Goal: Task Accomplishment & Management: Use online tool/utility

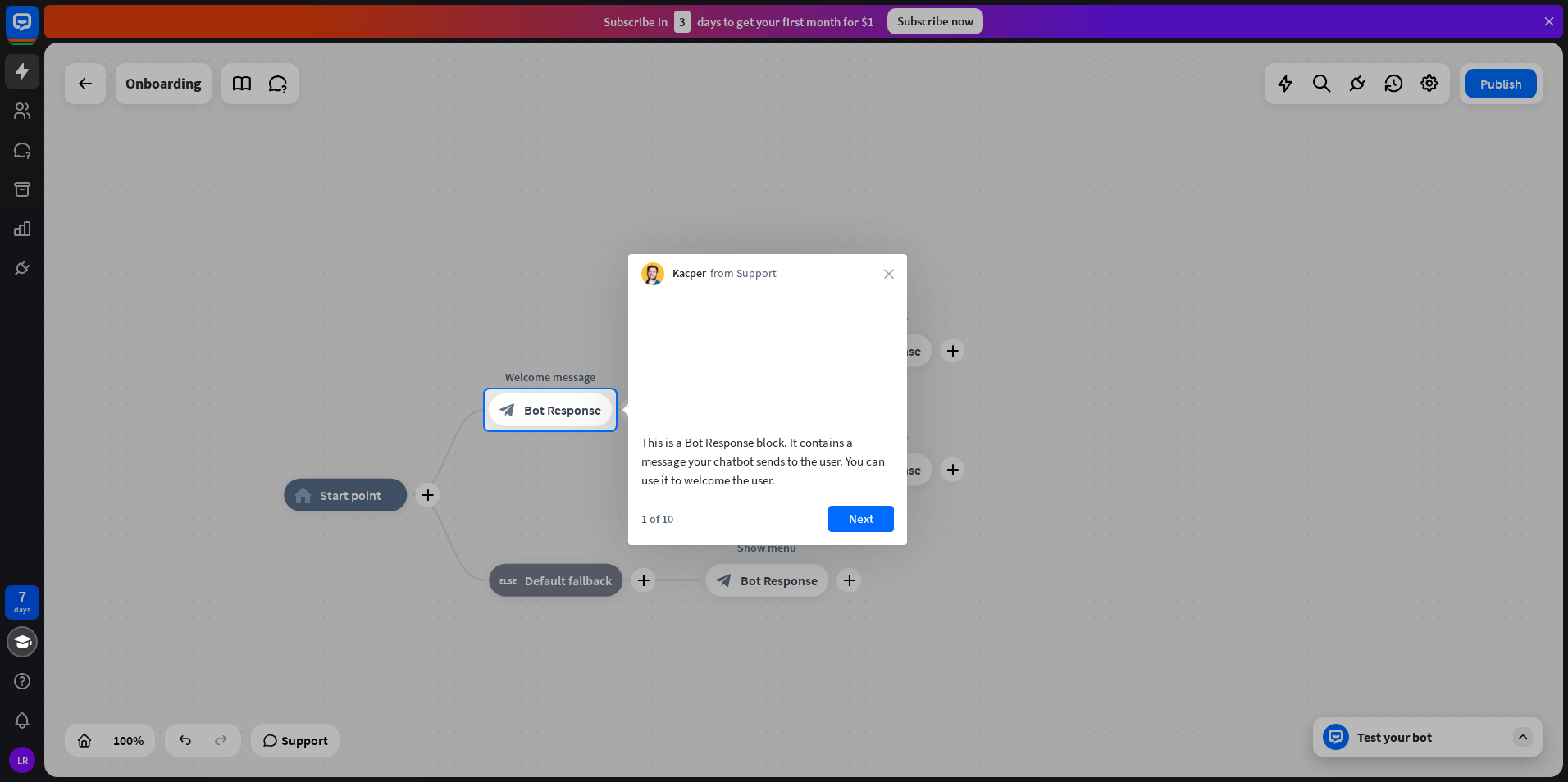
click at [865, 532] on button "Next" at bounding box center [861, 519] width 65 height 27
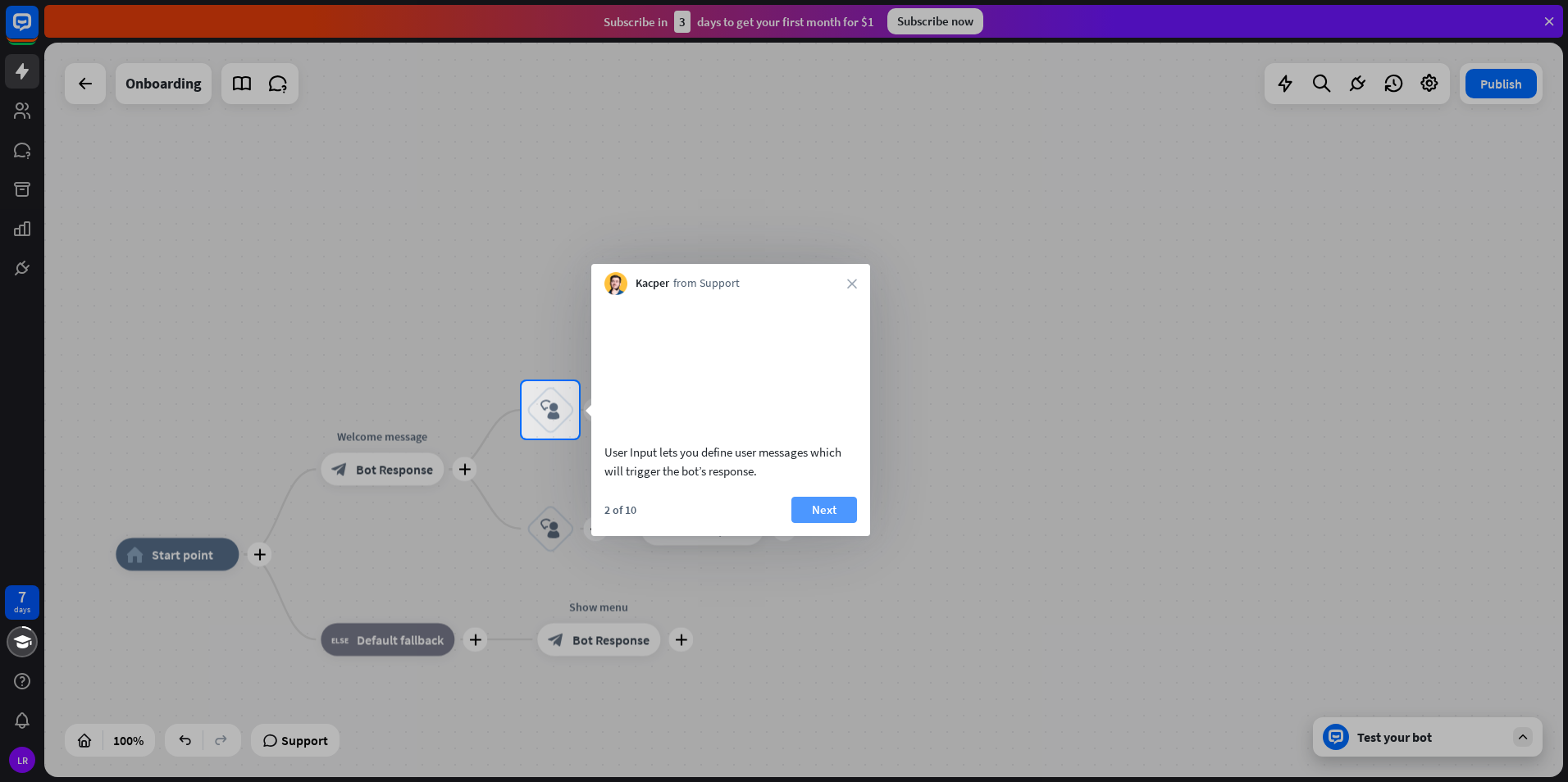
click at [833, 524] on button "Next" at bounding box center [824, 510] width 65 height 27
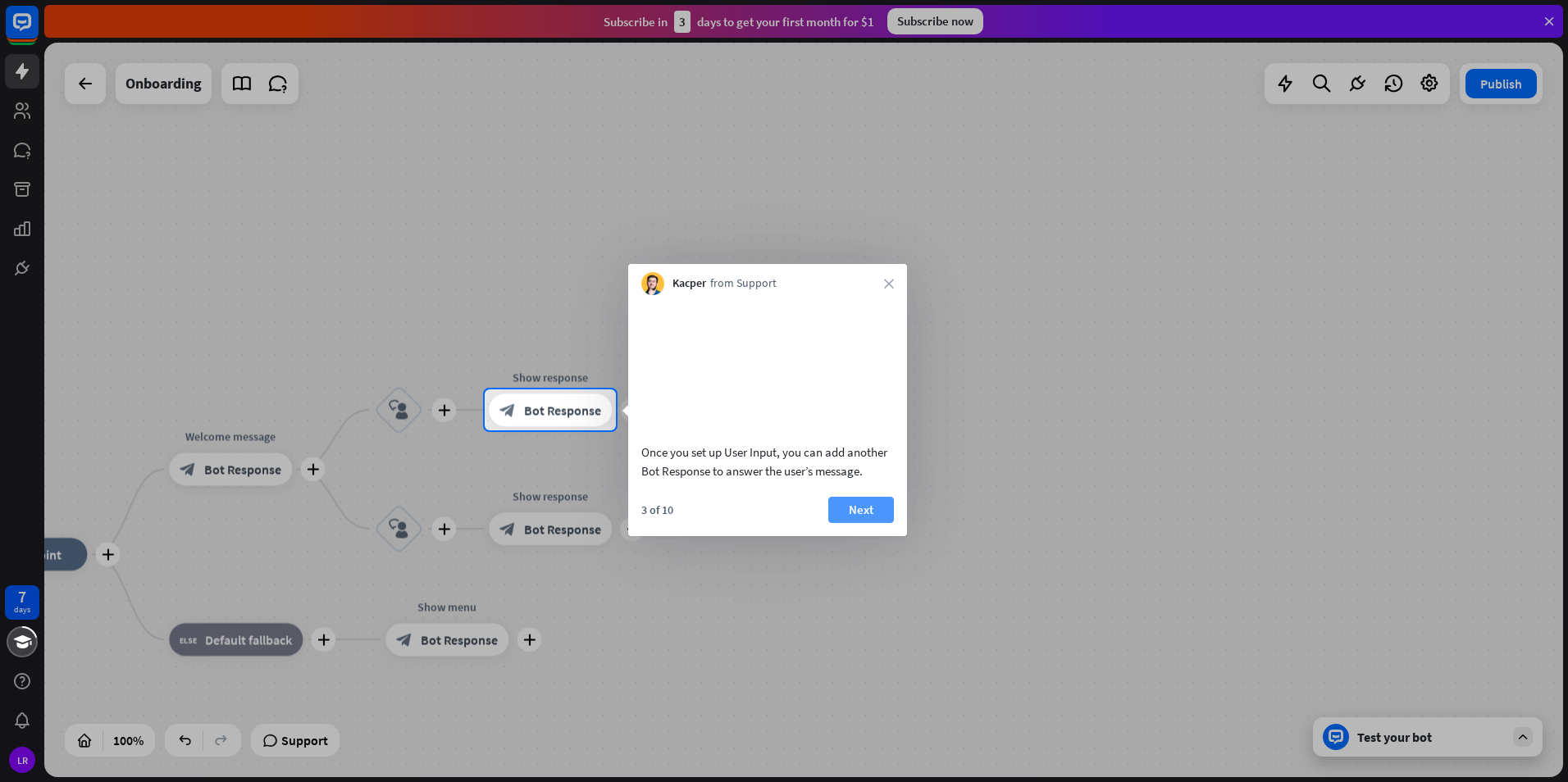
click at [860, 524] on button "Next" at bounding box center [861, 510] width 65 height 27
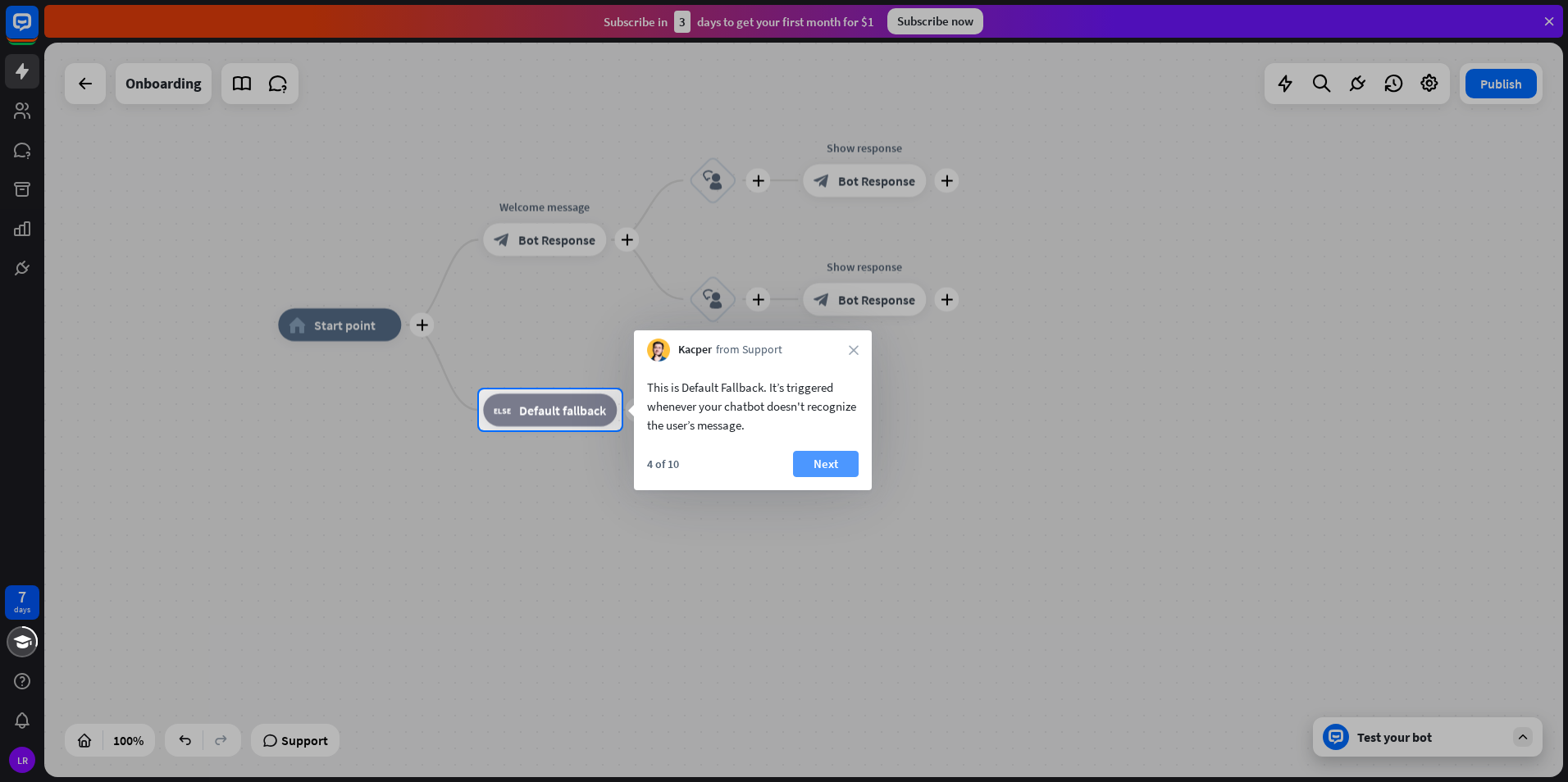
click at [839, 468] on button "Next" at bounding box center [826, 464] width 65 height 27
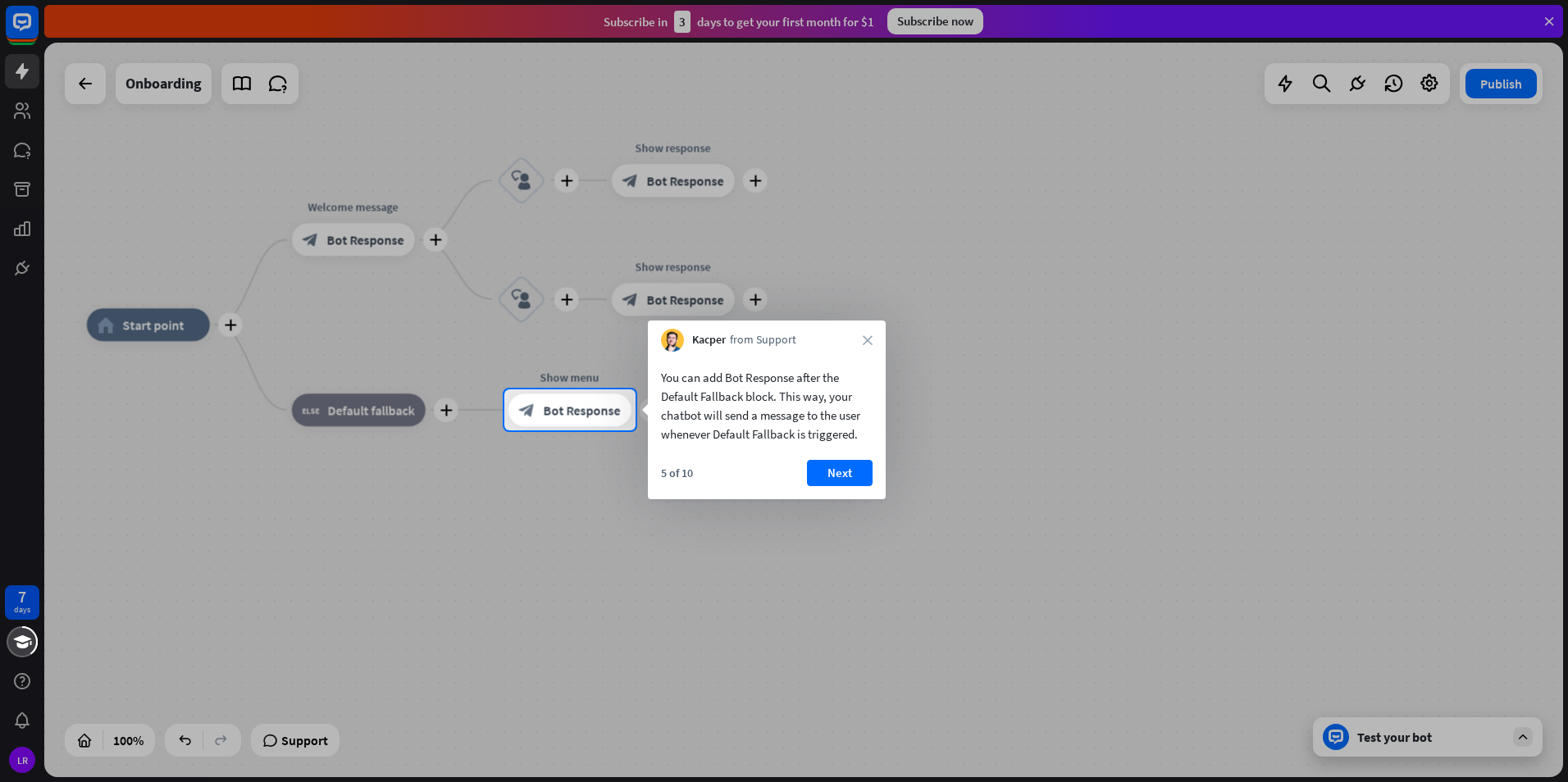
click at [905, 467] on div at bounding box center [784, 607] width 1568 height 352
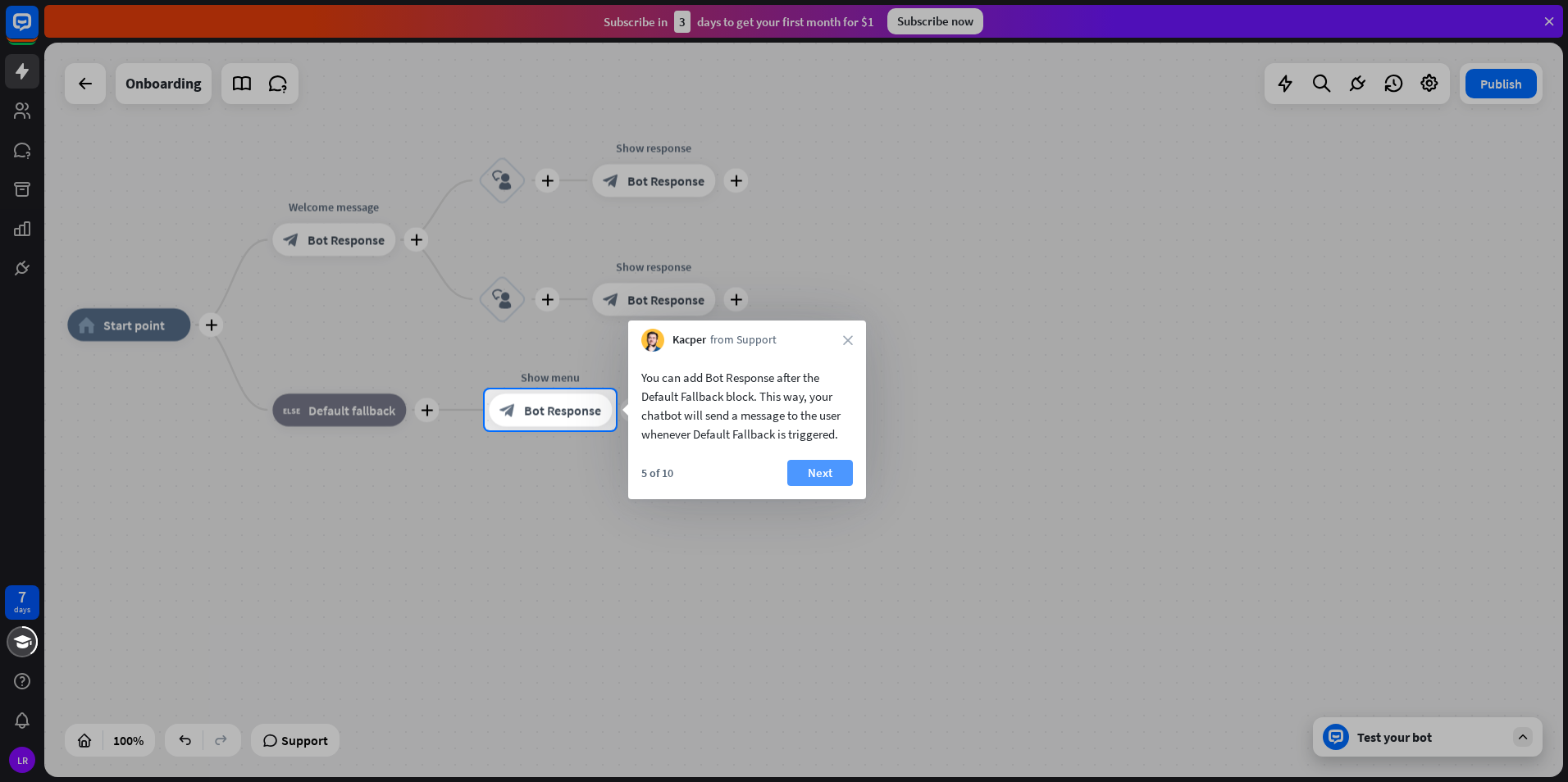
click at [840, 469] on button "Next" at bounding box center [820, 473] width 65 height 27
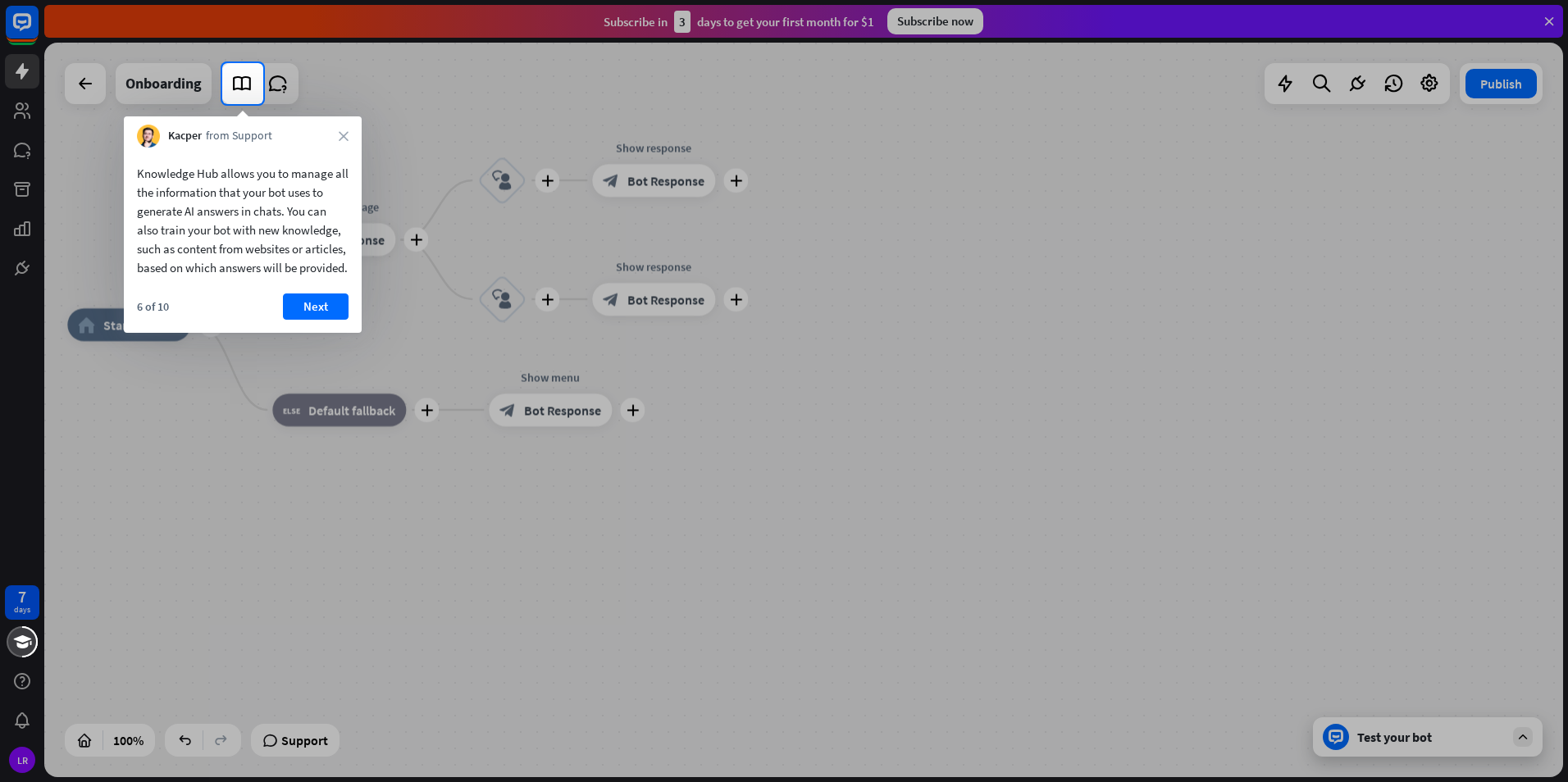
click at [288, 320] on button "Next" at bounding box center [315, 307] width 65 height 27
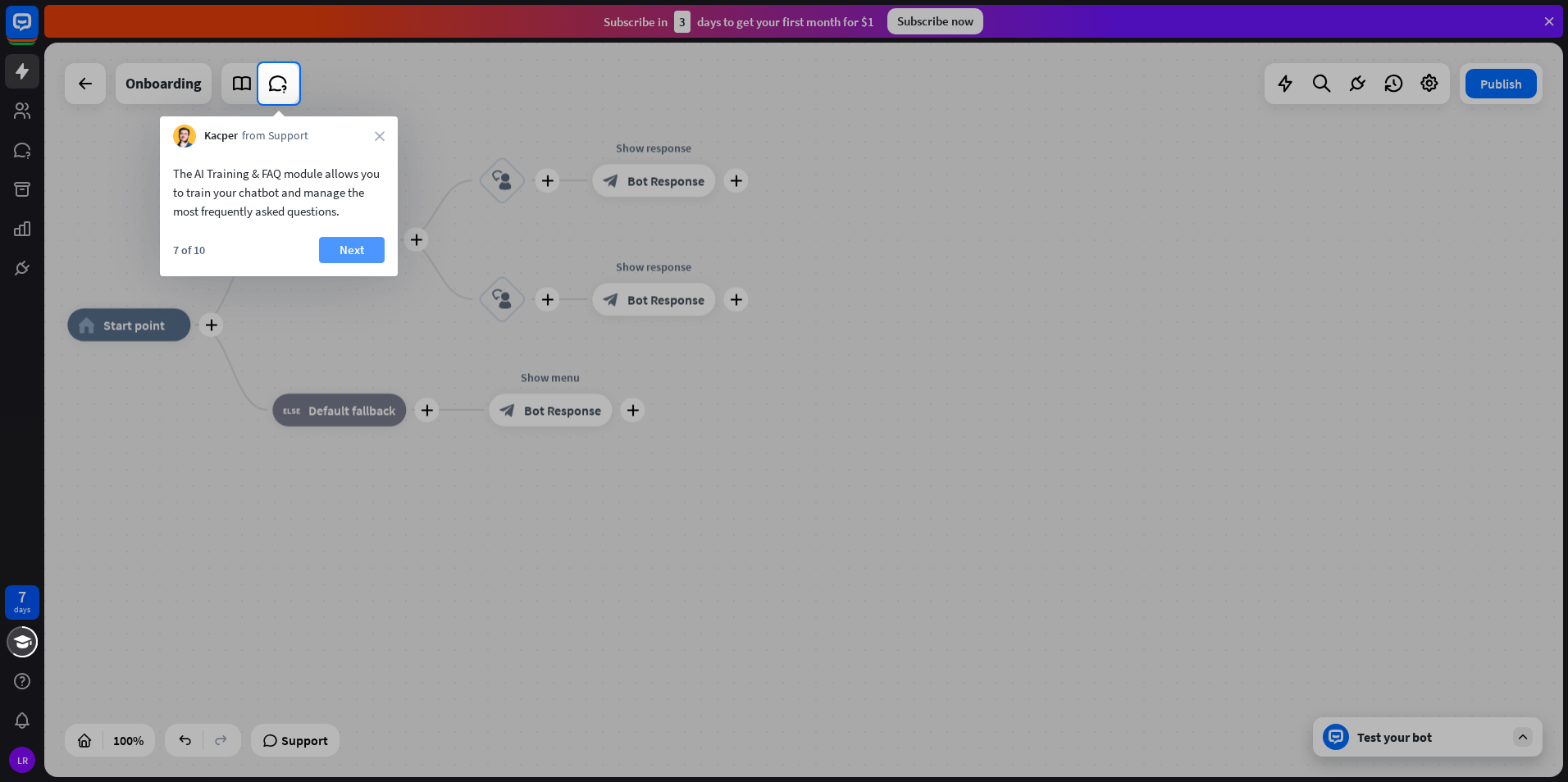
click at [336, 248] on button "Next" at bounding box center [351, 250] width 65 height 27
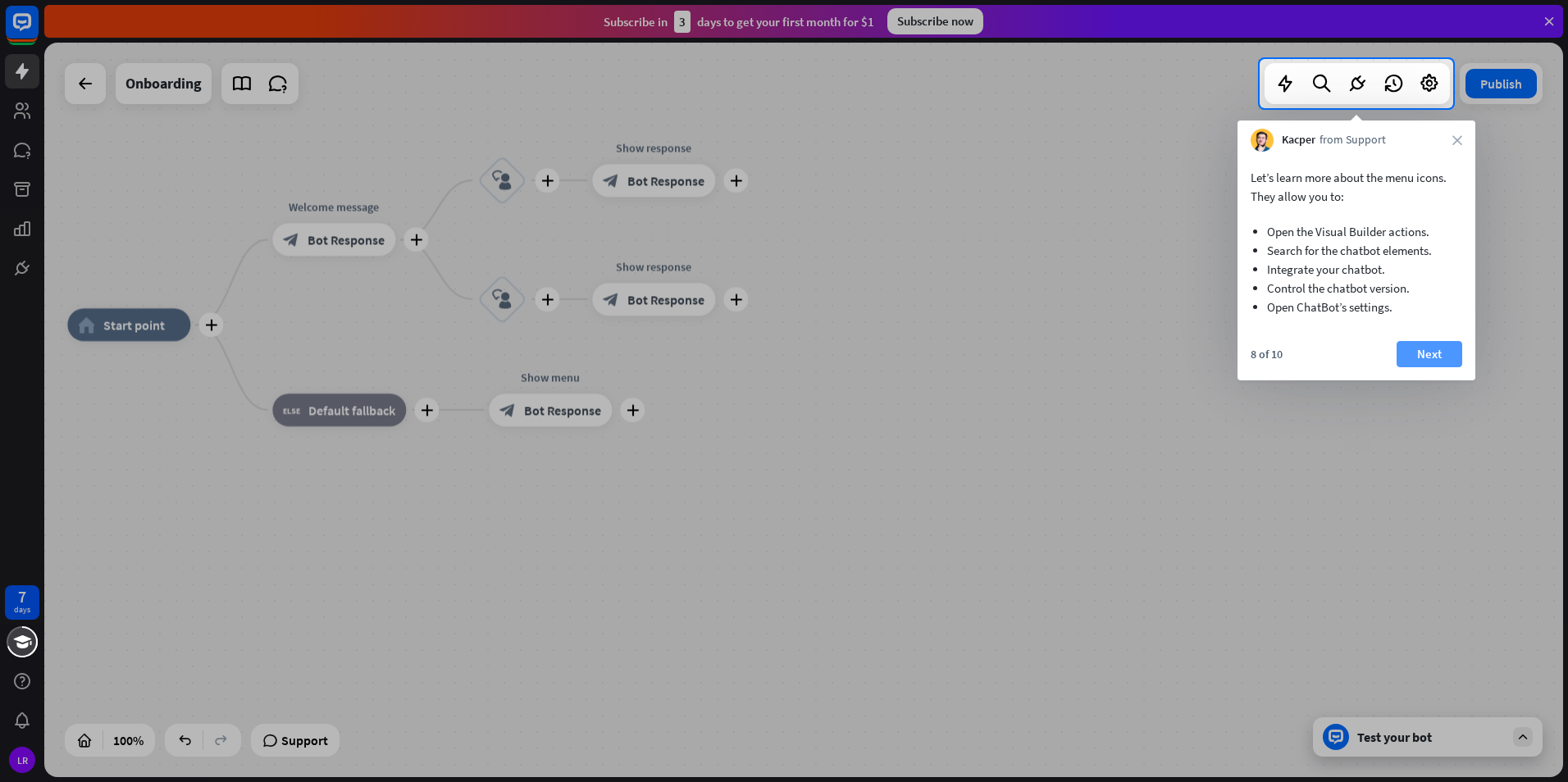
click at [1416, 354] on button "Next" at bounding box center [1429, 354] width 65 height 27
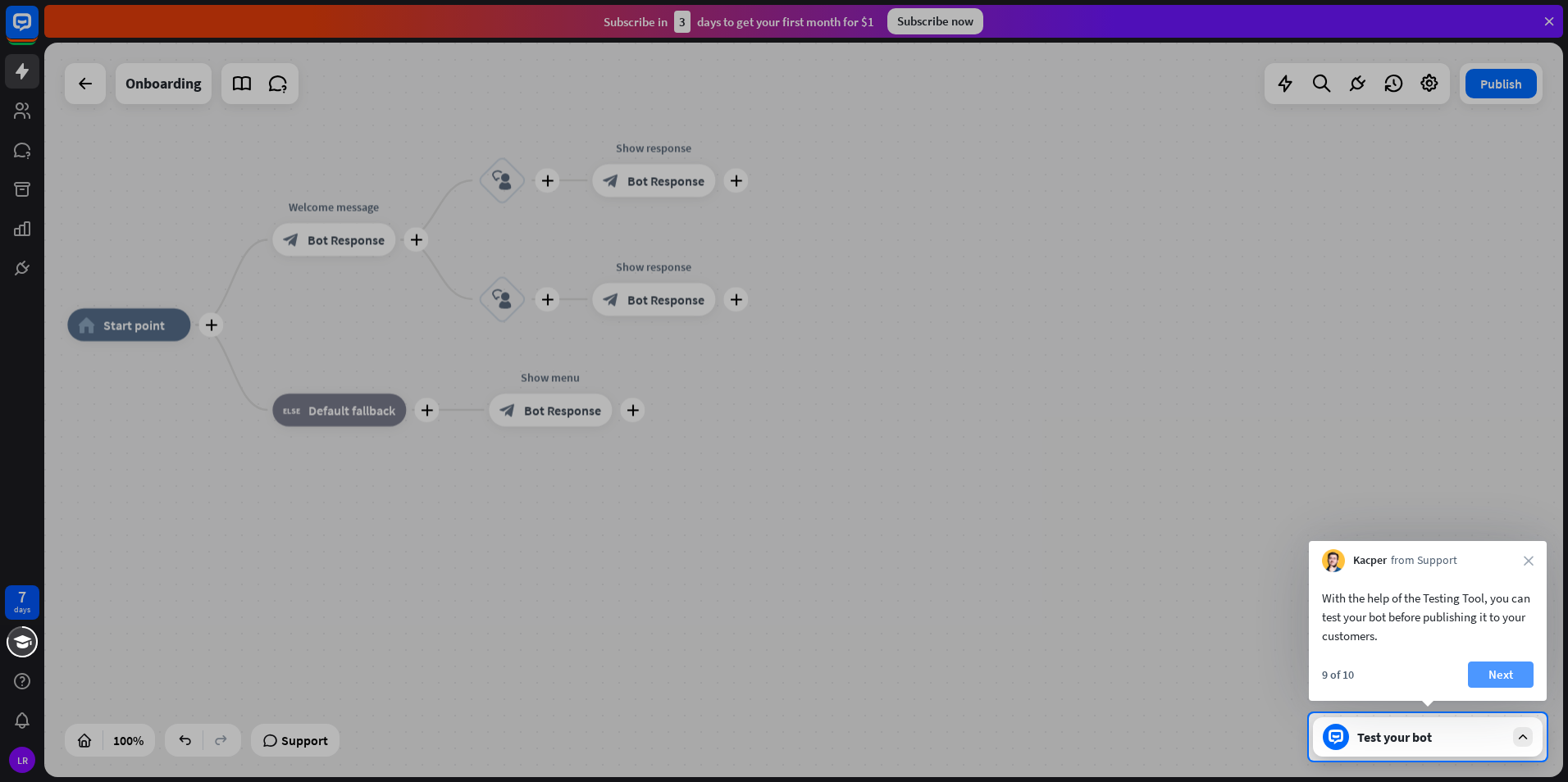
click at [1505, 677] on button "Next" at bounding box center [1501, 675] width 65 height 27
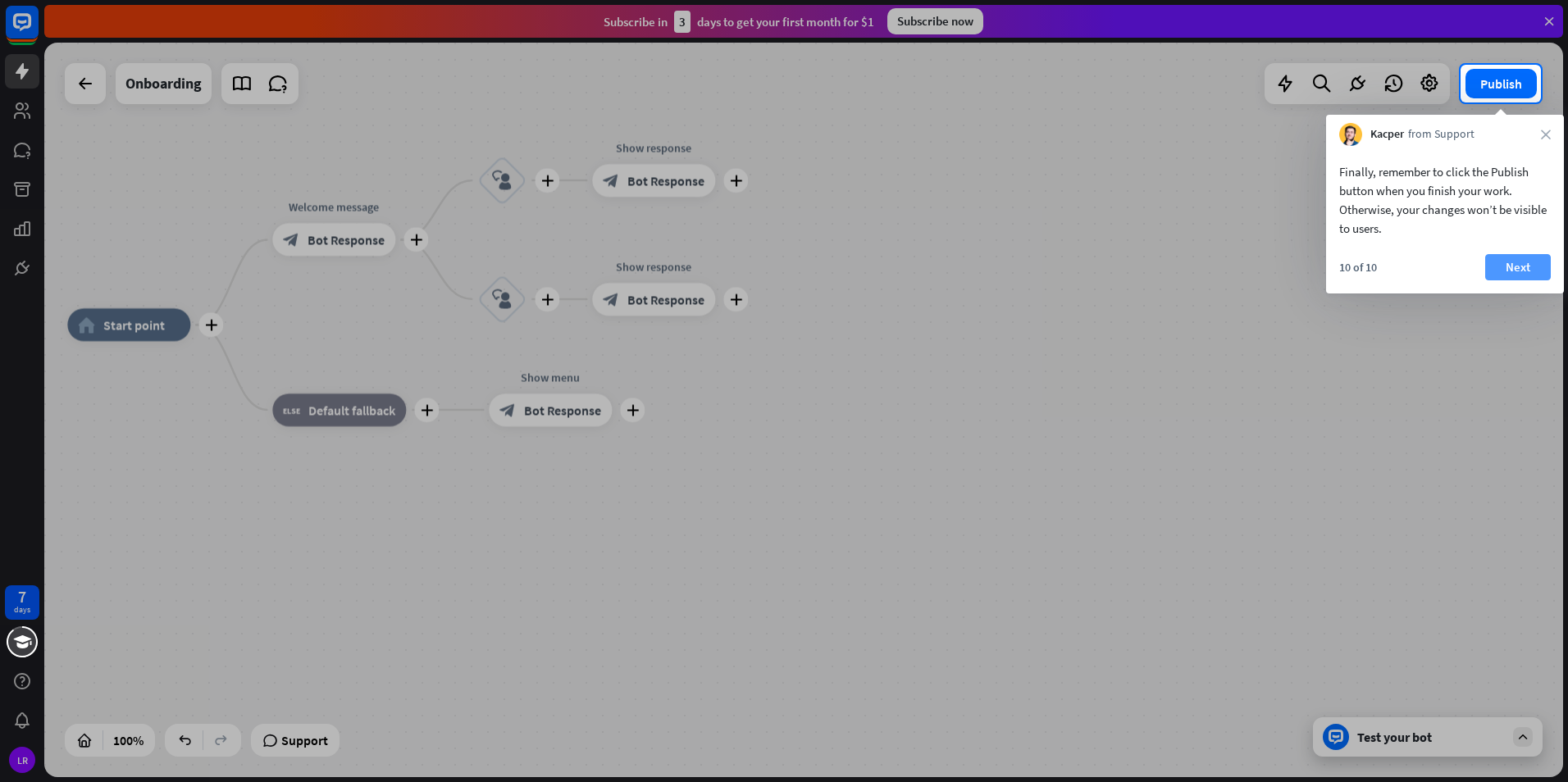
click at [1508, 278] on button "Next" at bounding box center [1518, 268] width 65 height 27
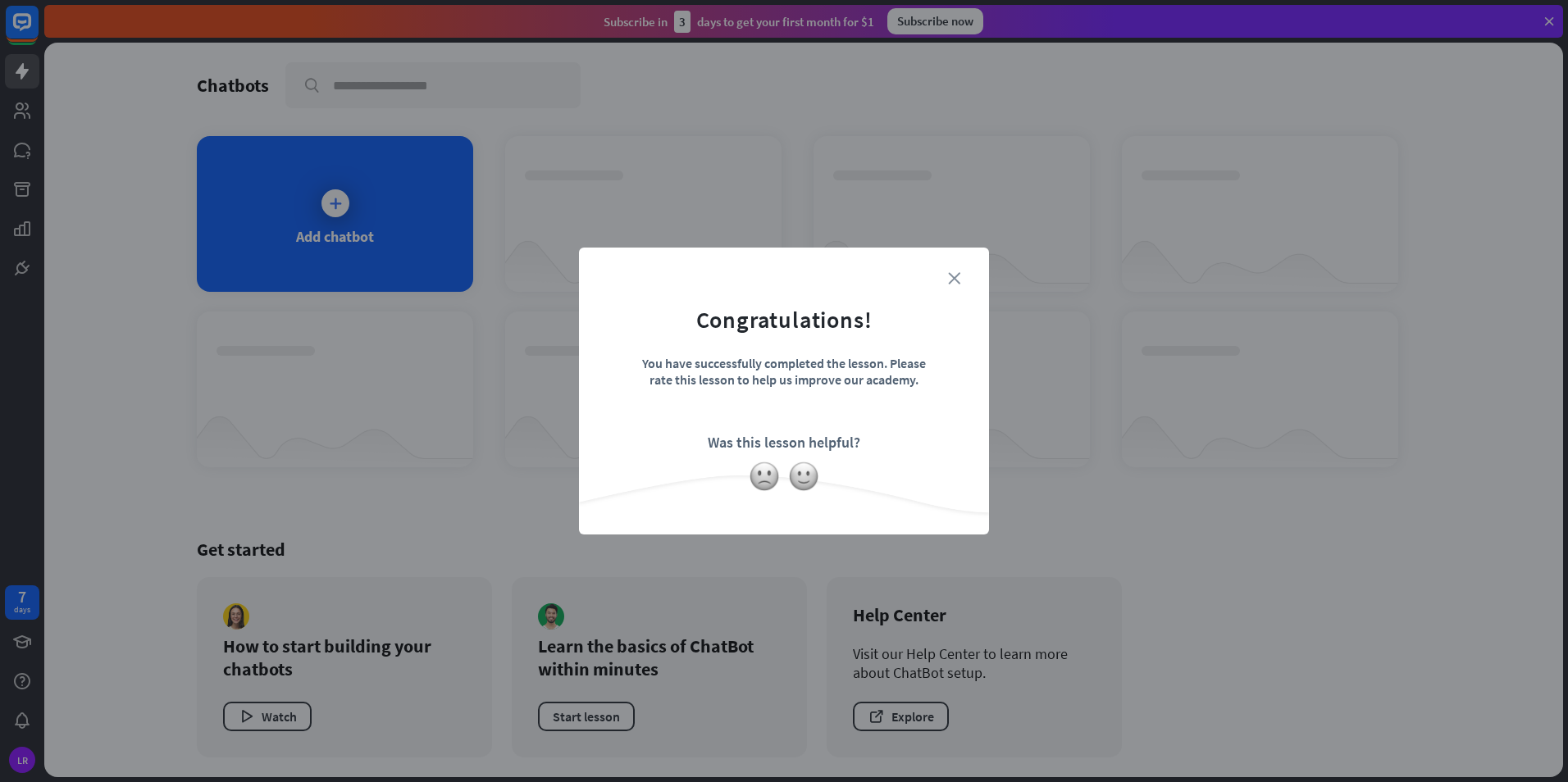
click at [953, 274] on icon "close" at bounding box center [953, 278] width 12 height 12
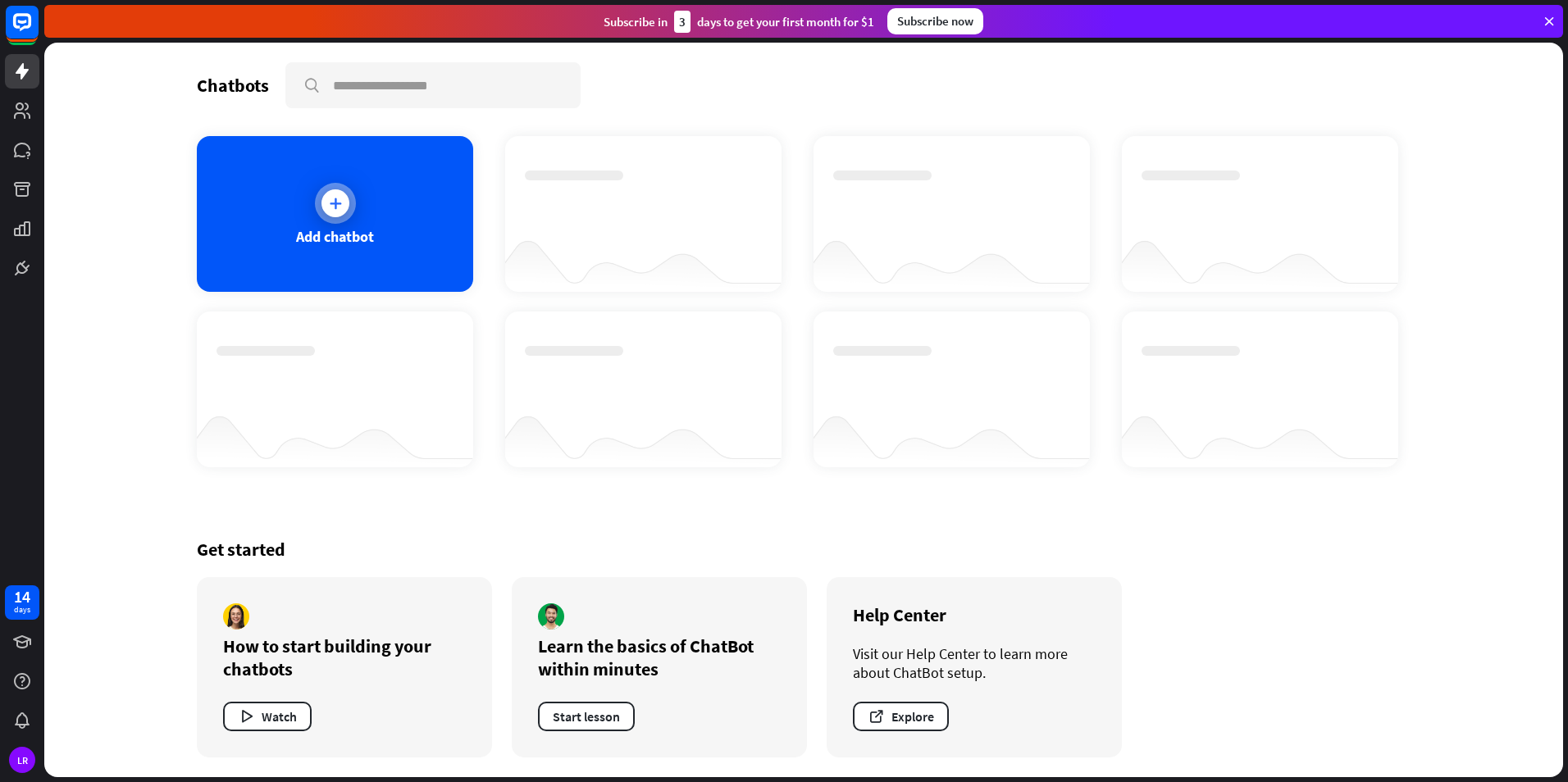
click at [371, 219] on div "Add chatbot" at bounding box center [335, 214] width 276 height 156
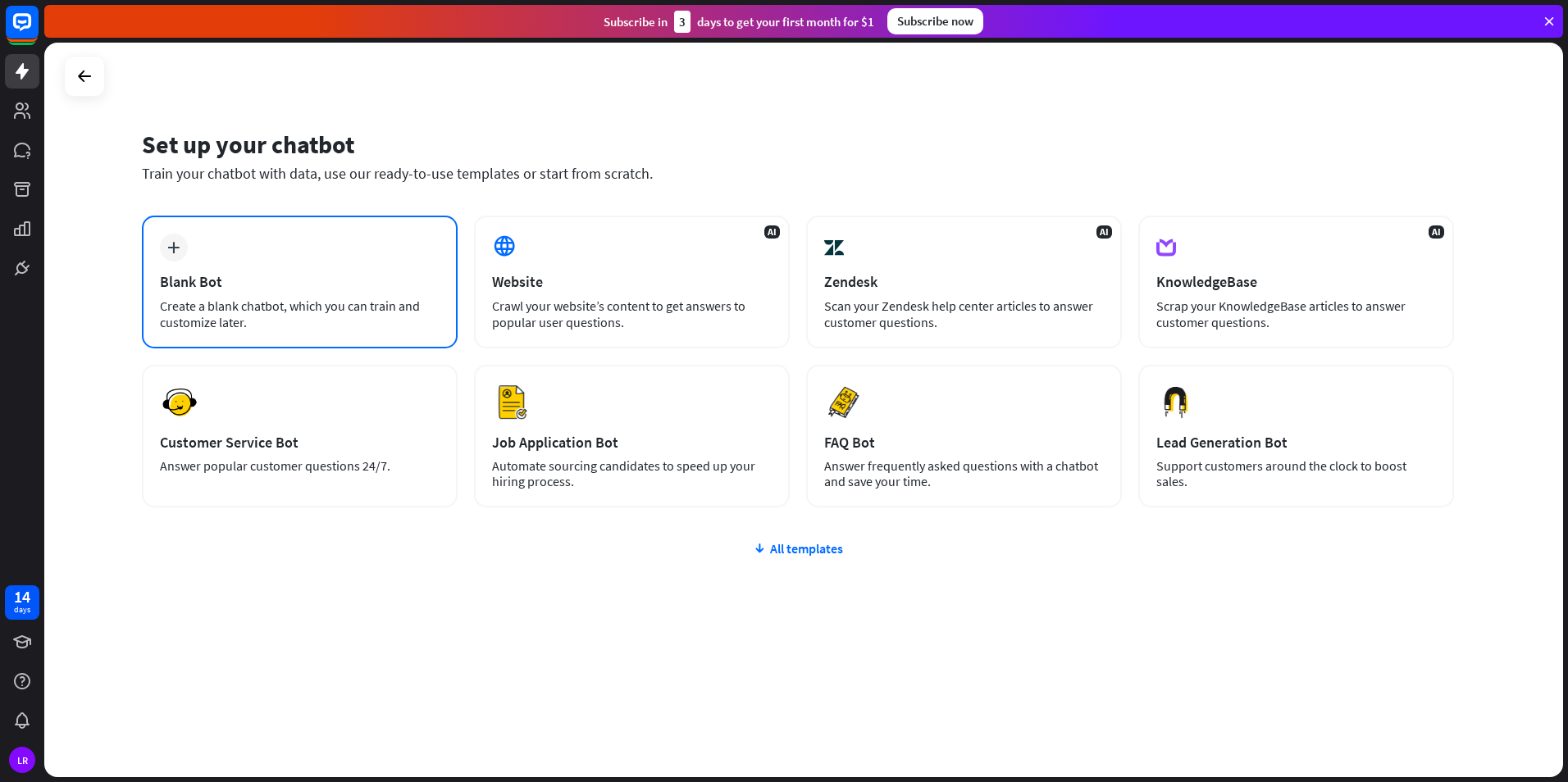
click at [346, 290] on div "Blank Bot" at bounding box center [299, 282] width 279 height 19
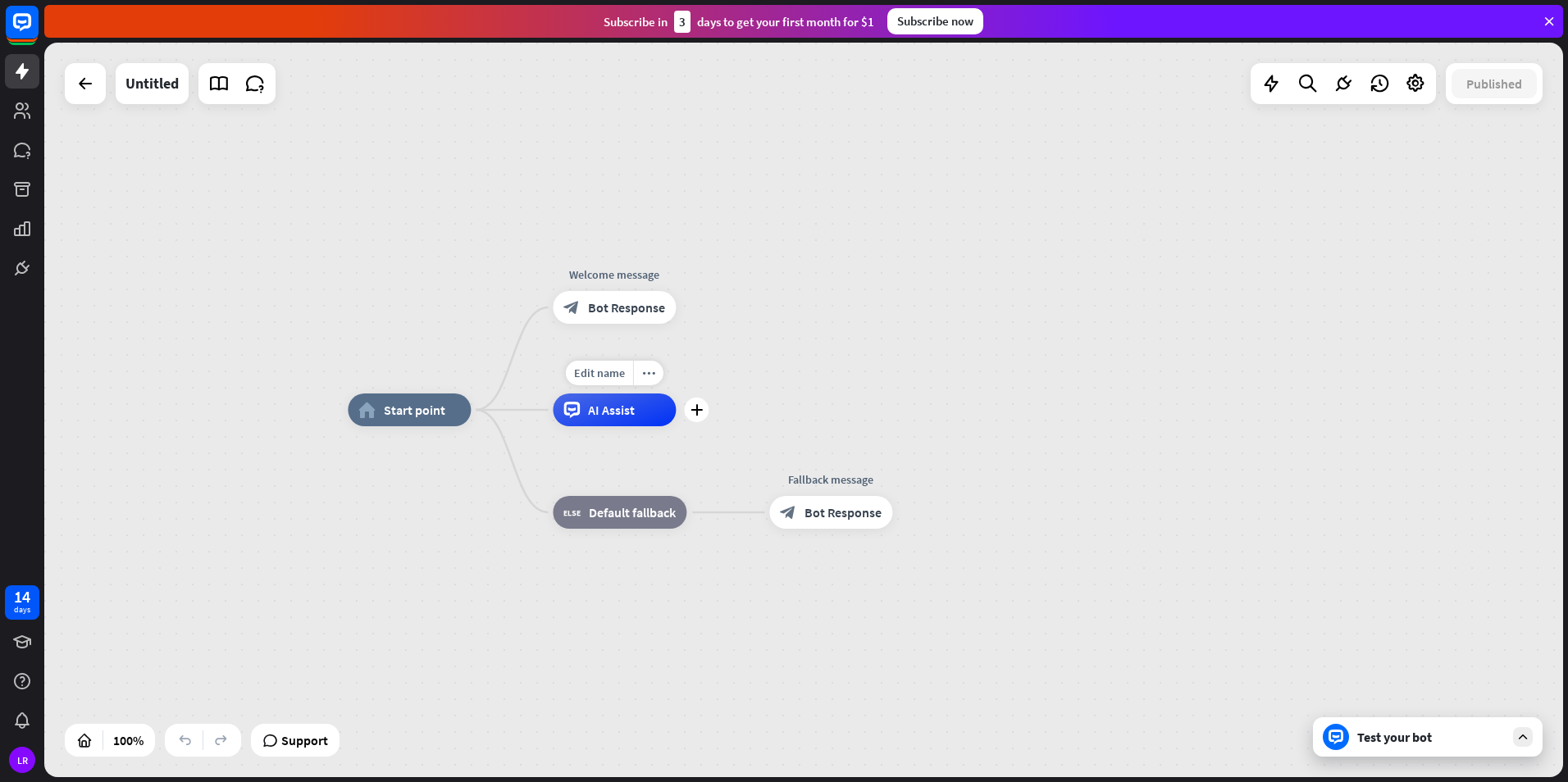
click at [621, 412] on span "AI Assist" at bounding box center [611, 409] width 46 height 16
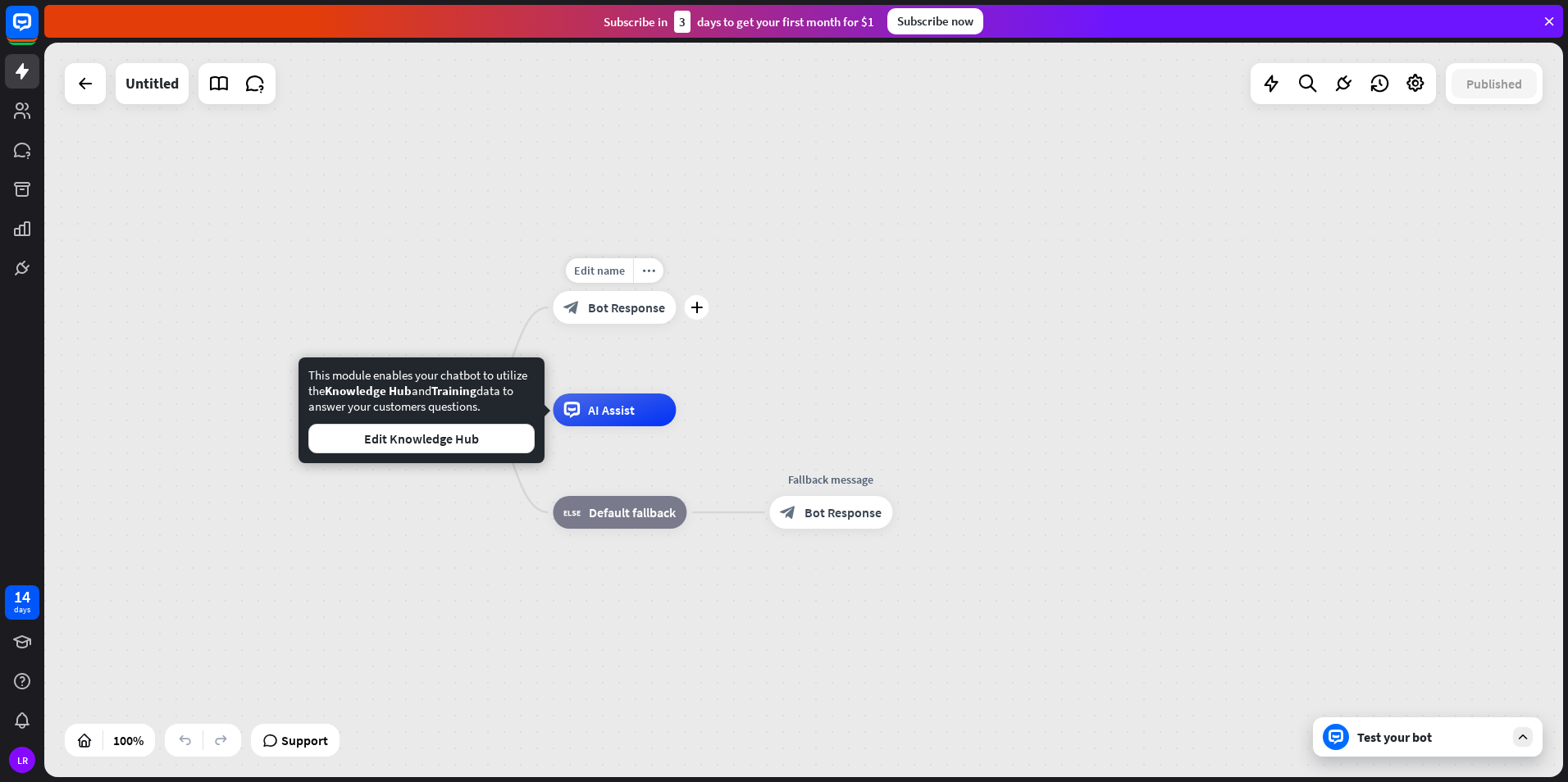
click at [616, 310] on span "Bot Response" at bounding box center [626, 307] width 77 height 16
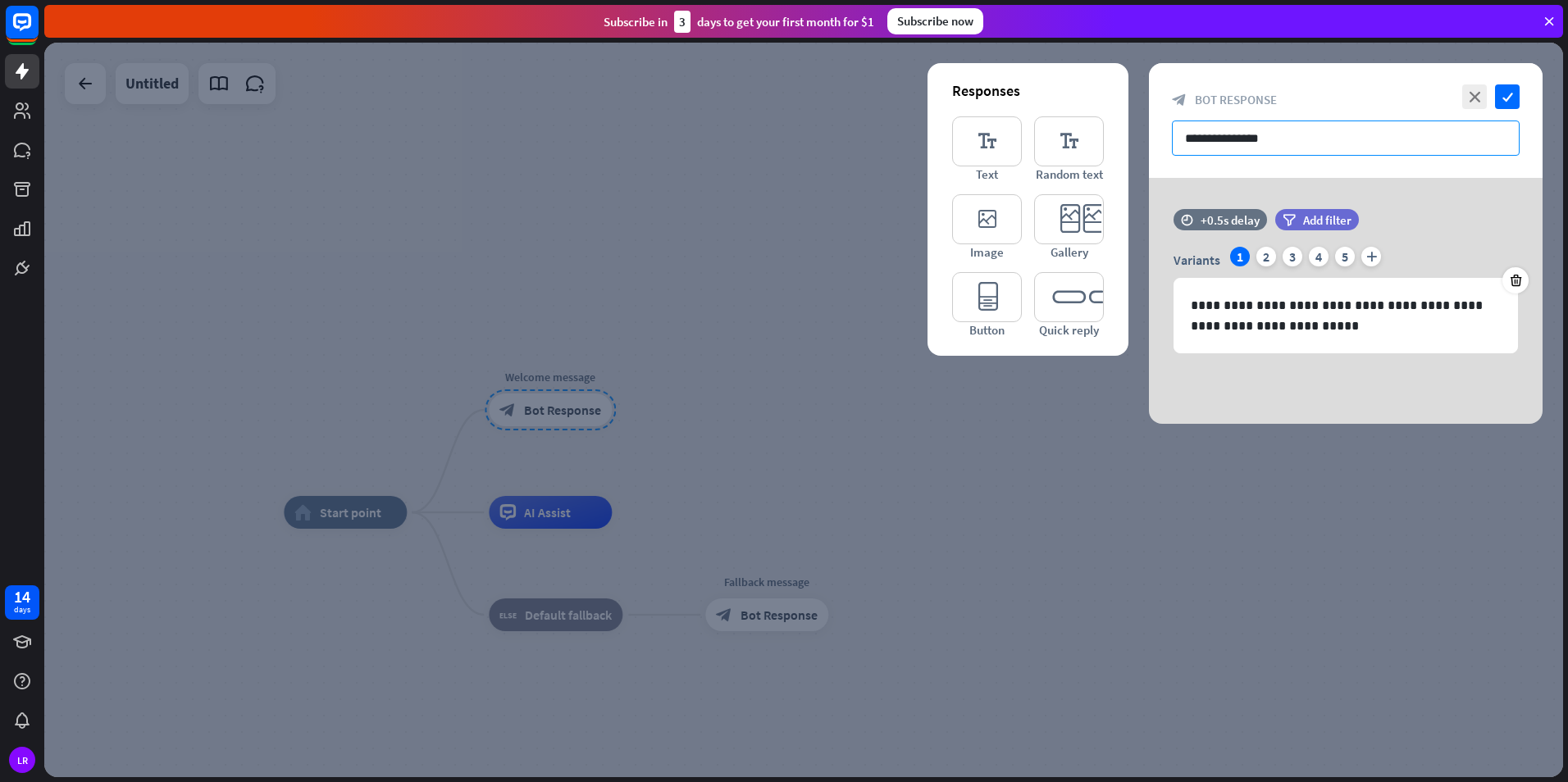
click at [1262, 138] on input "**********" at bounding box center [1345, 137] width 347 height 35
click at [1266, 139] on input "**********" at bounding box center [1345, 137] width 347 height 35
click at [1270, 141] on input "**********" at bounding box center [1345, 137] width 347 height 35
click at [1293, 142] on input "**********" at bounding box center [1345, 137] width 347 height 35
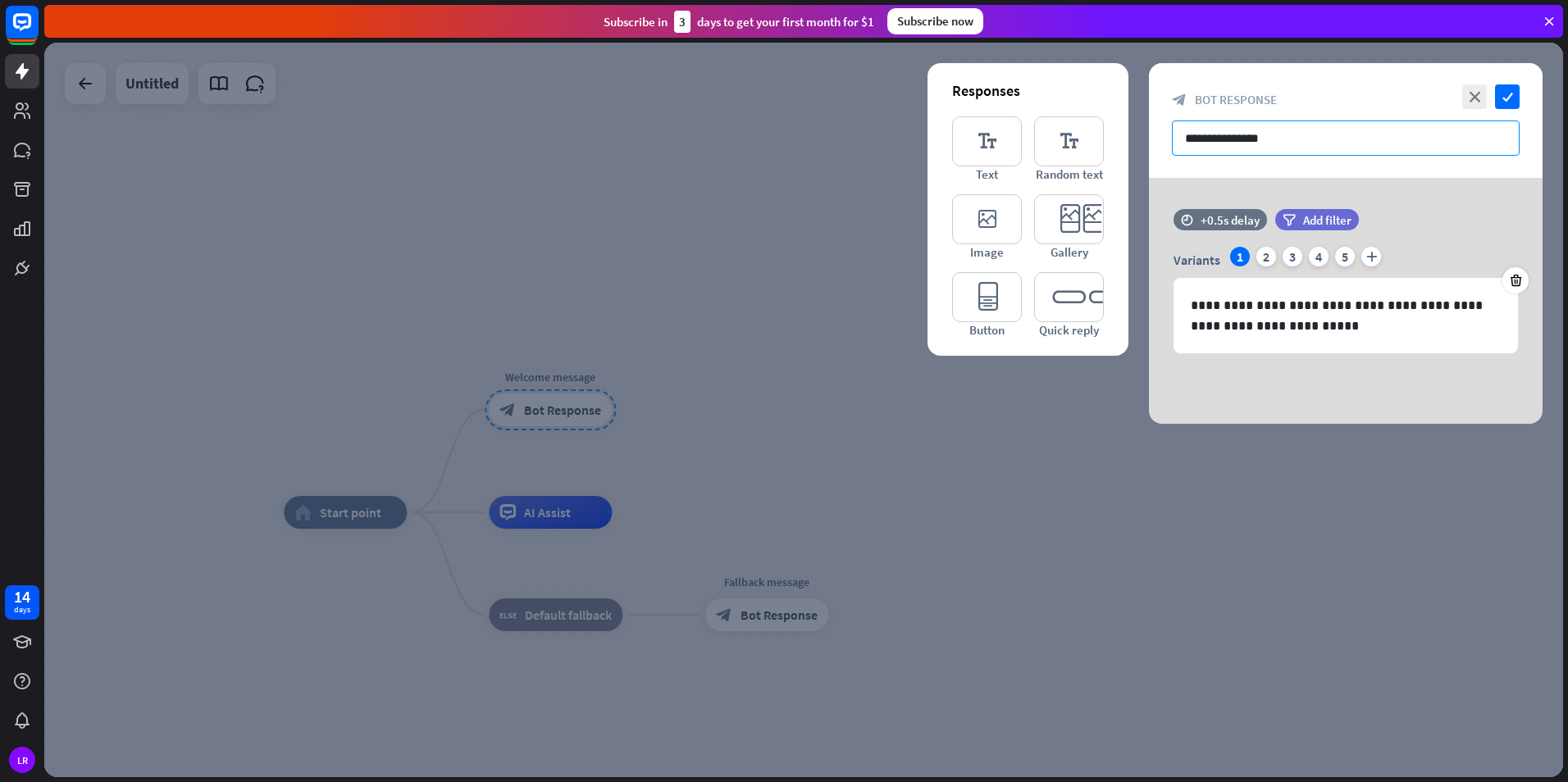
click at [1293, 142] on input "**********" at bounding box center [1345, 137] width 347 height 35
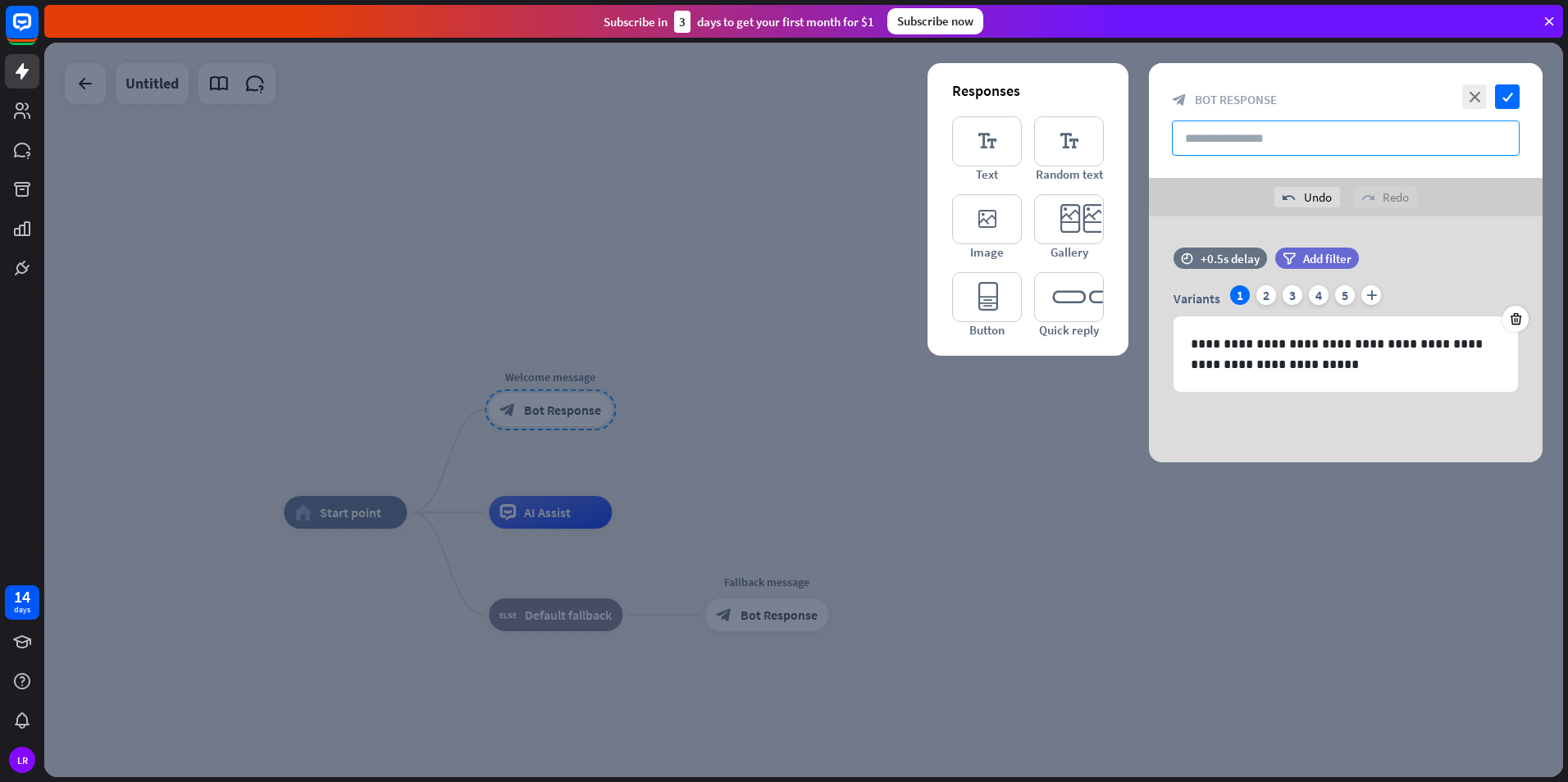
paste input "text"
click at [1000, 145] on icon "editor_text" at bounding box center [988, 141] width 70 height 50
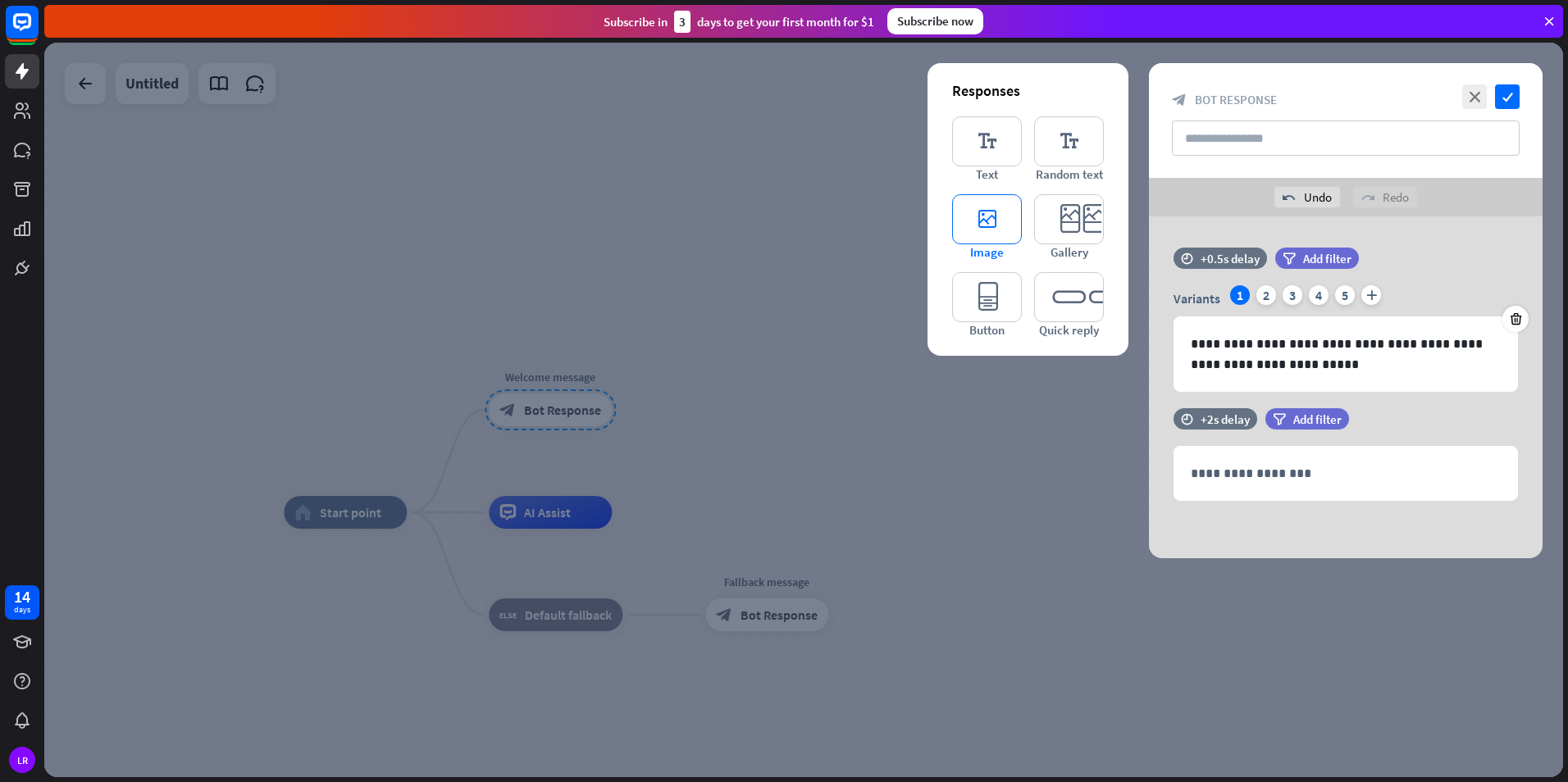
click at [977, 240] on icon "editor_image" at bounding box center [988, 219] width 70 height 50
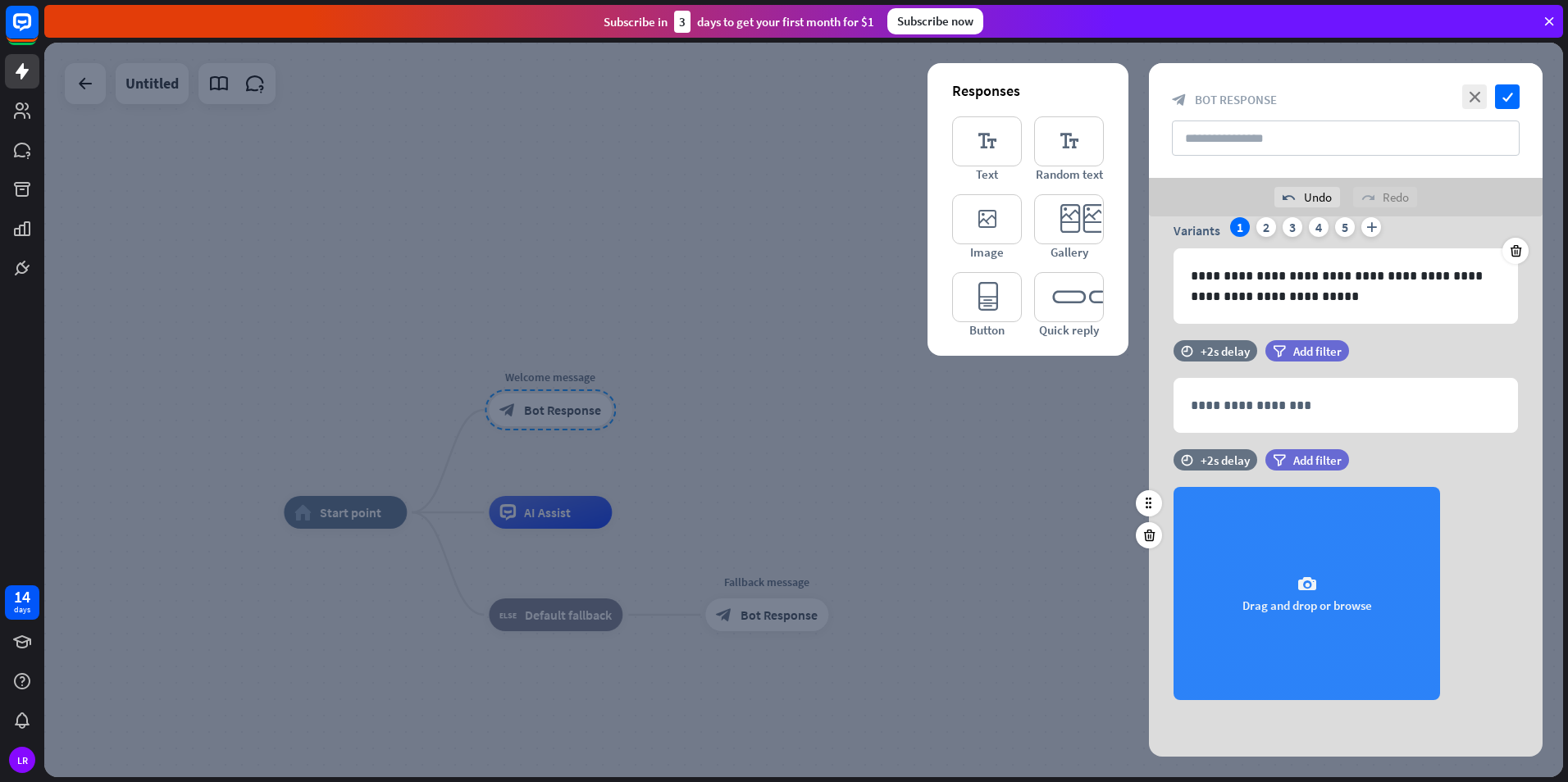
scroll to position [69, 0]
click at [1286, 579] on div "camera Drag and drop or browse" at bounding box center [1308, 593] width 267 height 213
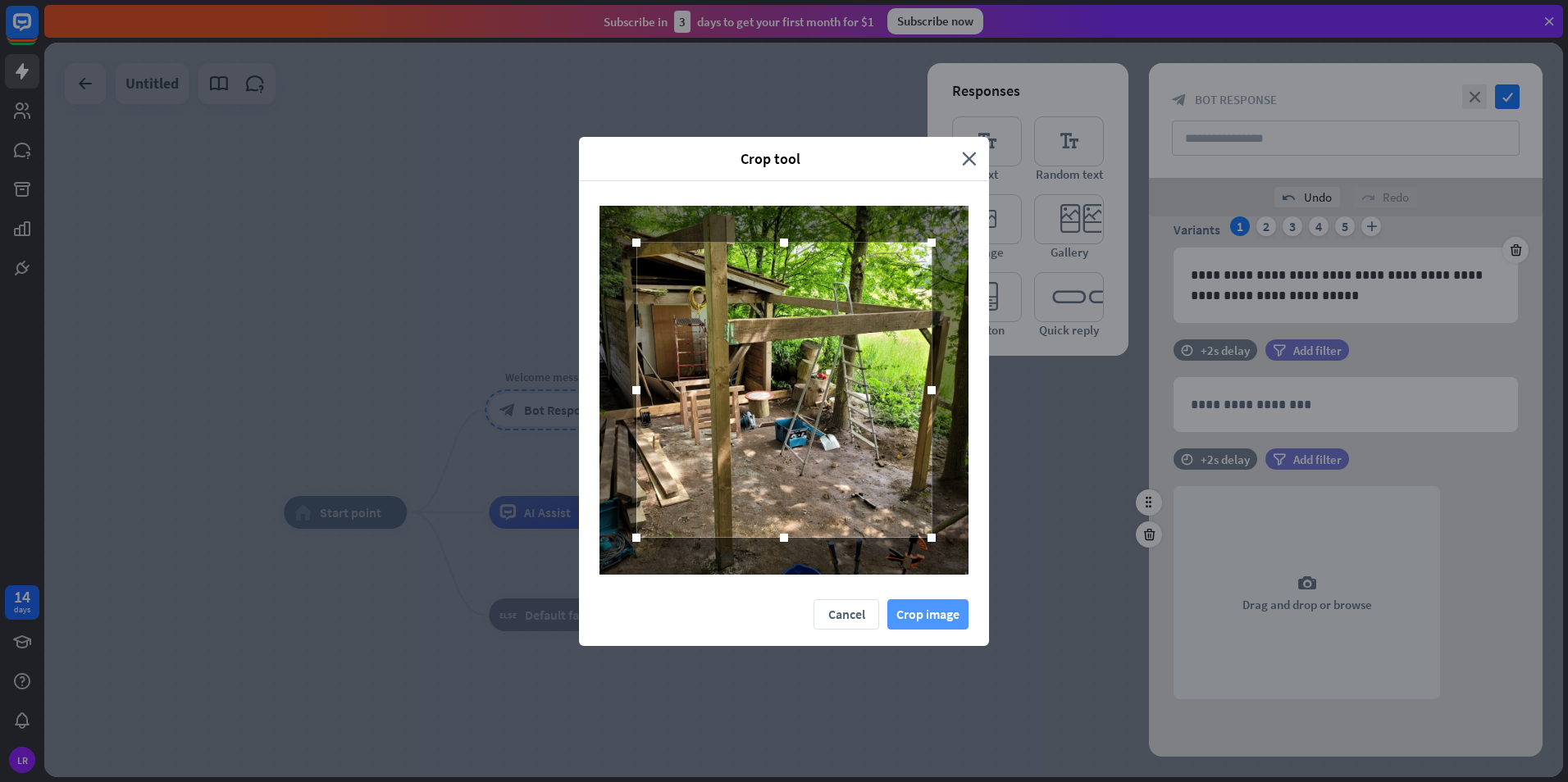
click at [921, 621] on button "Crop image" at bounding box center [928, 614] width 81 height 30
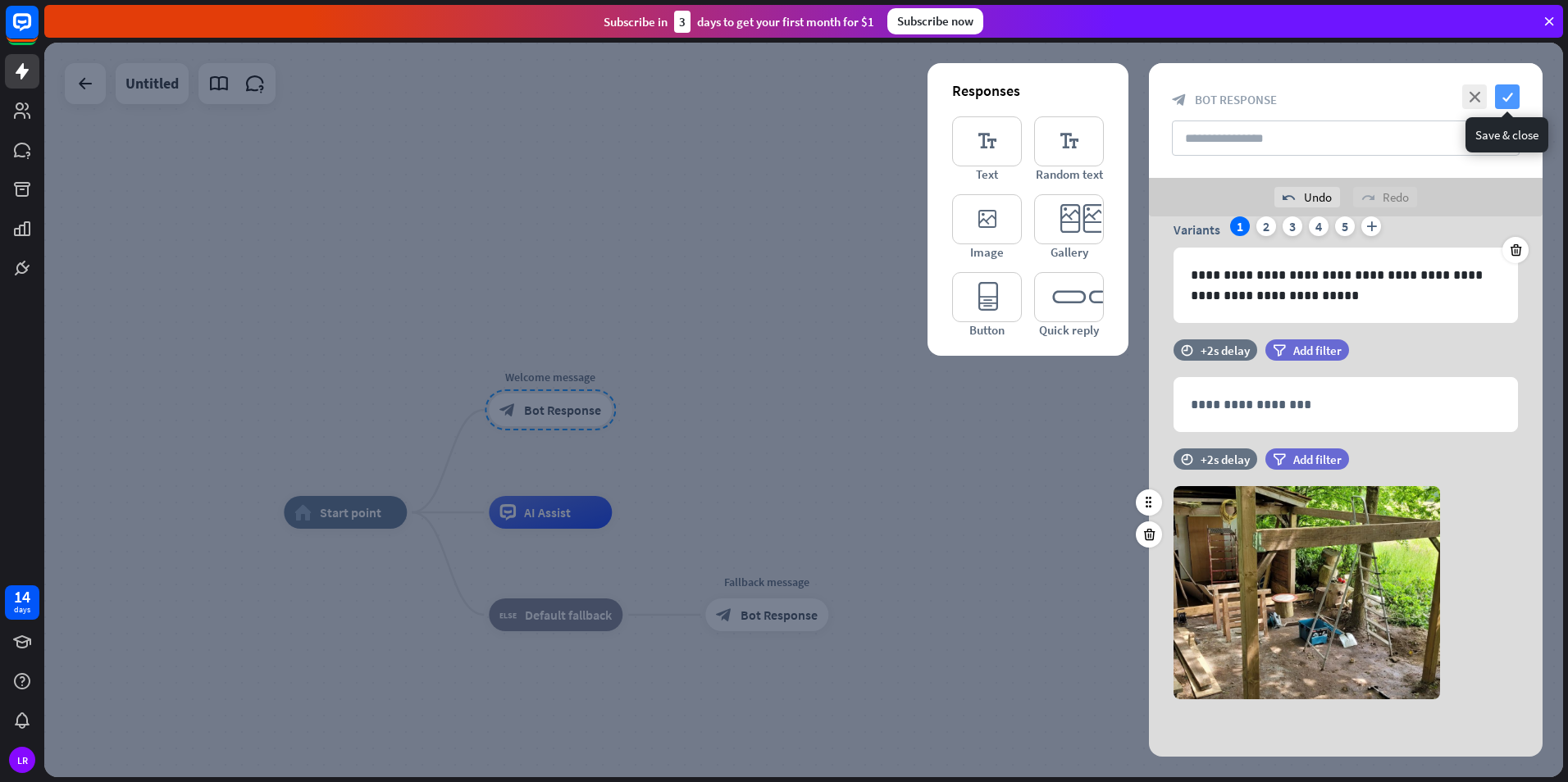
click at [1518, 103] on icon "check" at bounding box center [1507, 97] width 25 height 25
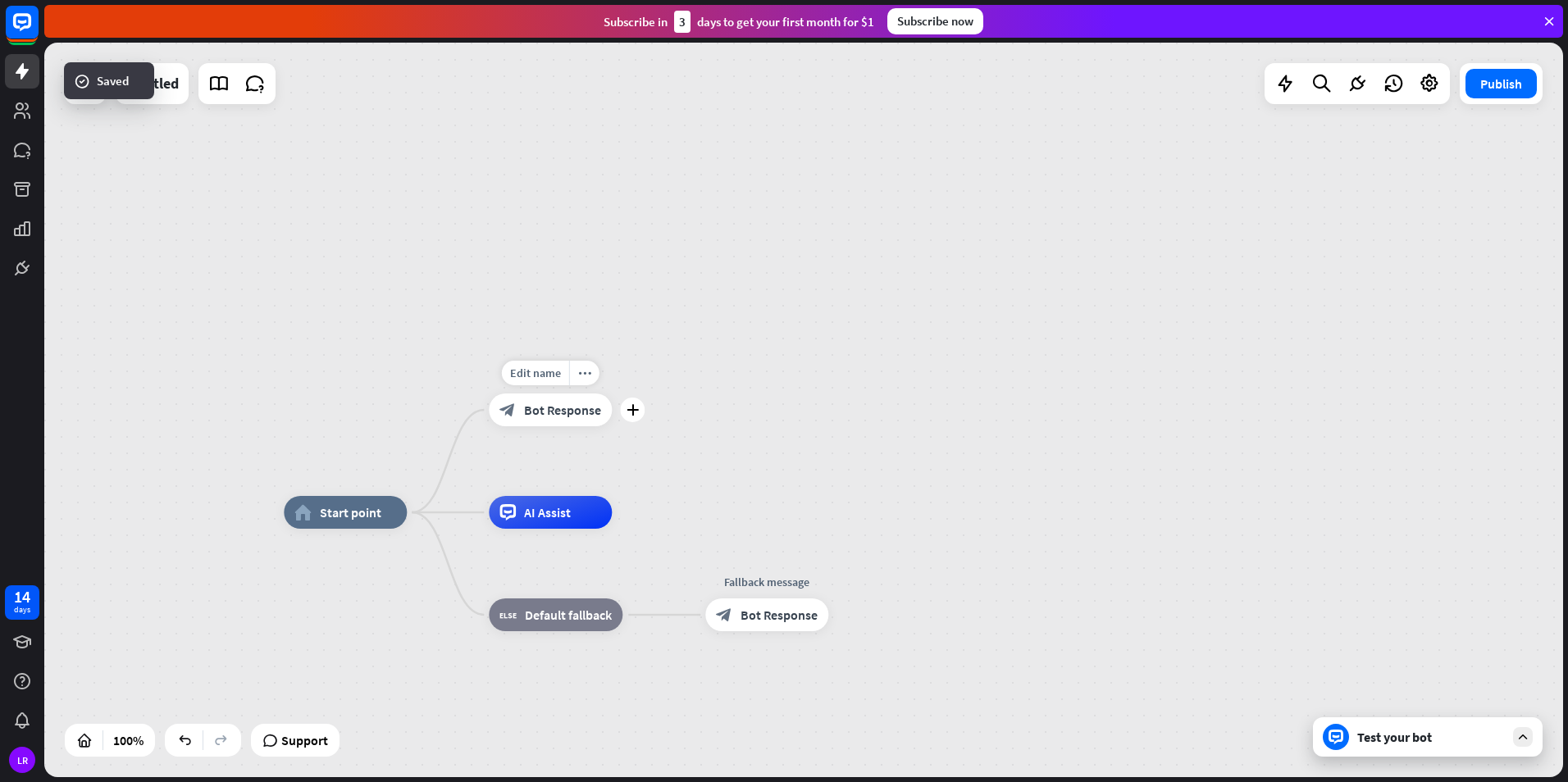
click at [576, 420] on div "block_bot_response Bot Response" at bounding box center [550, 410] width 123 height 33
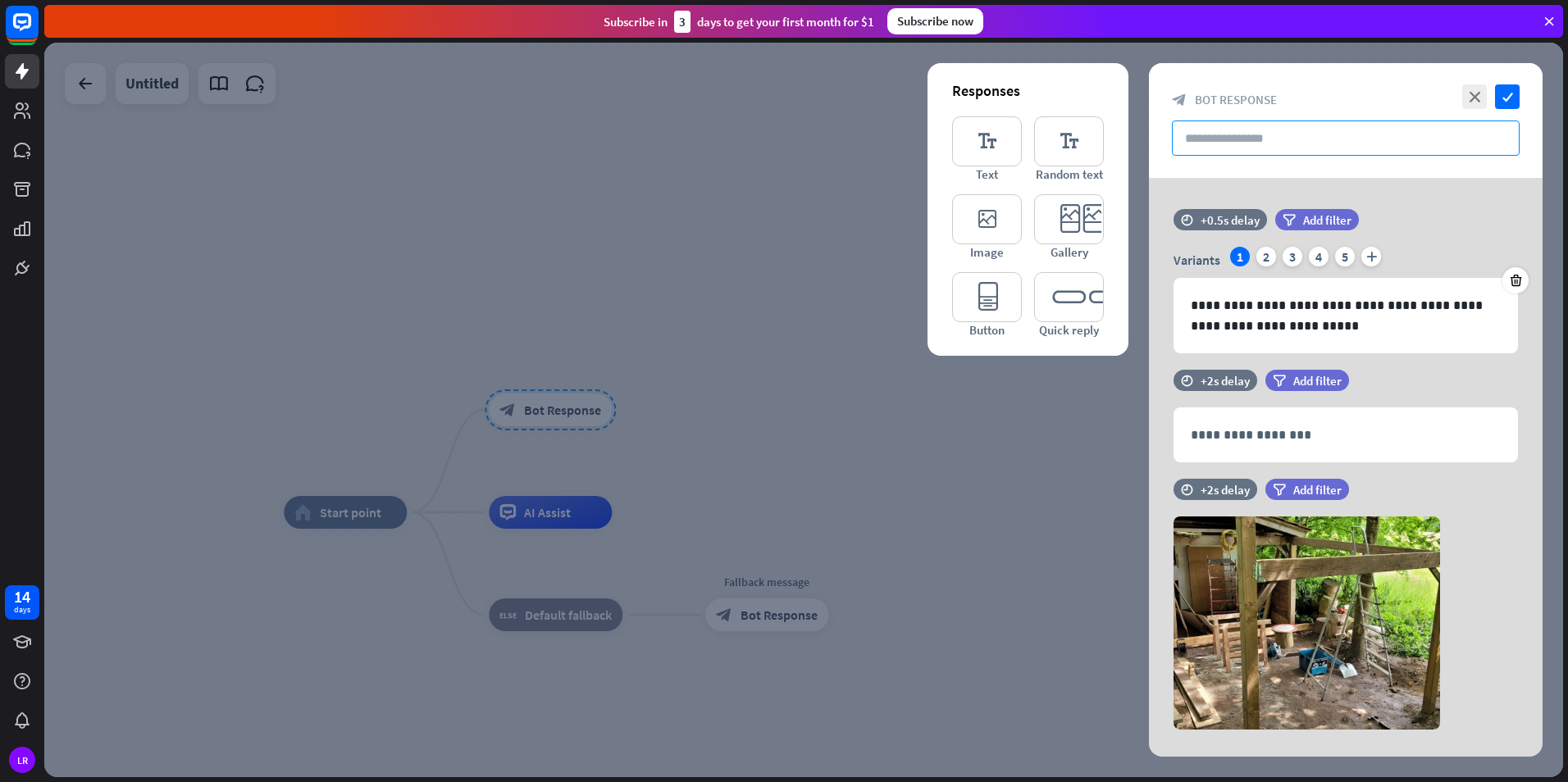
click at [1236, 122] on input "text" at bounding box center [1345, 137] width 347 height 35
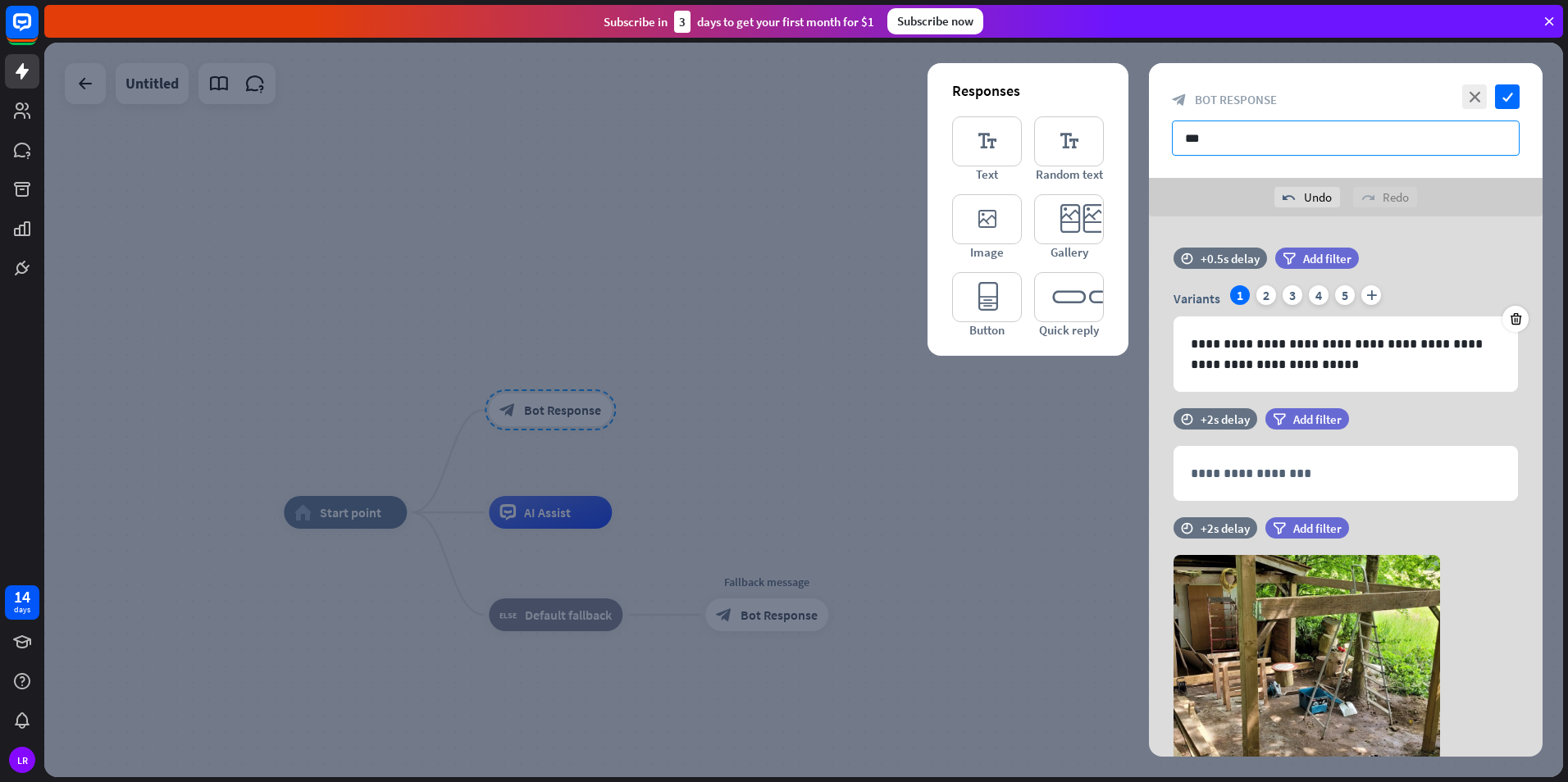
type input "***"
click at [1511, 95] on icon "check" at bounding box center [1507, 97] width 25 height 25
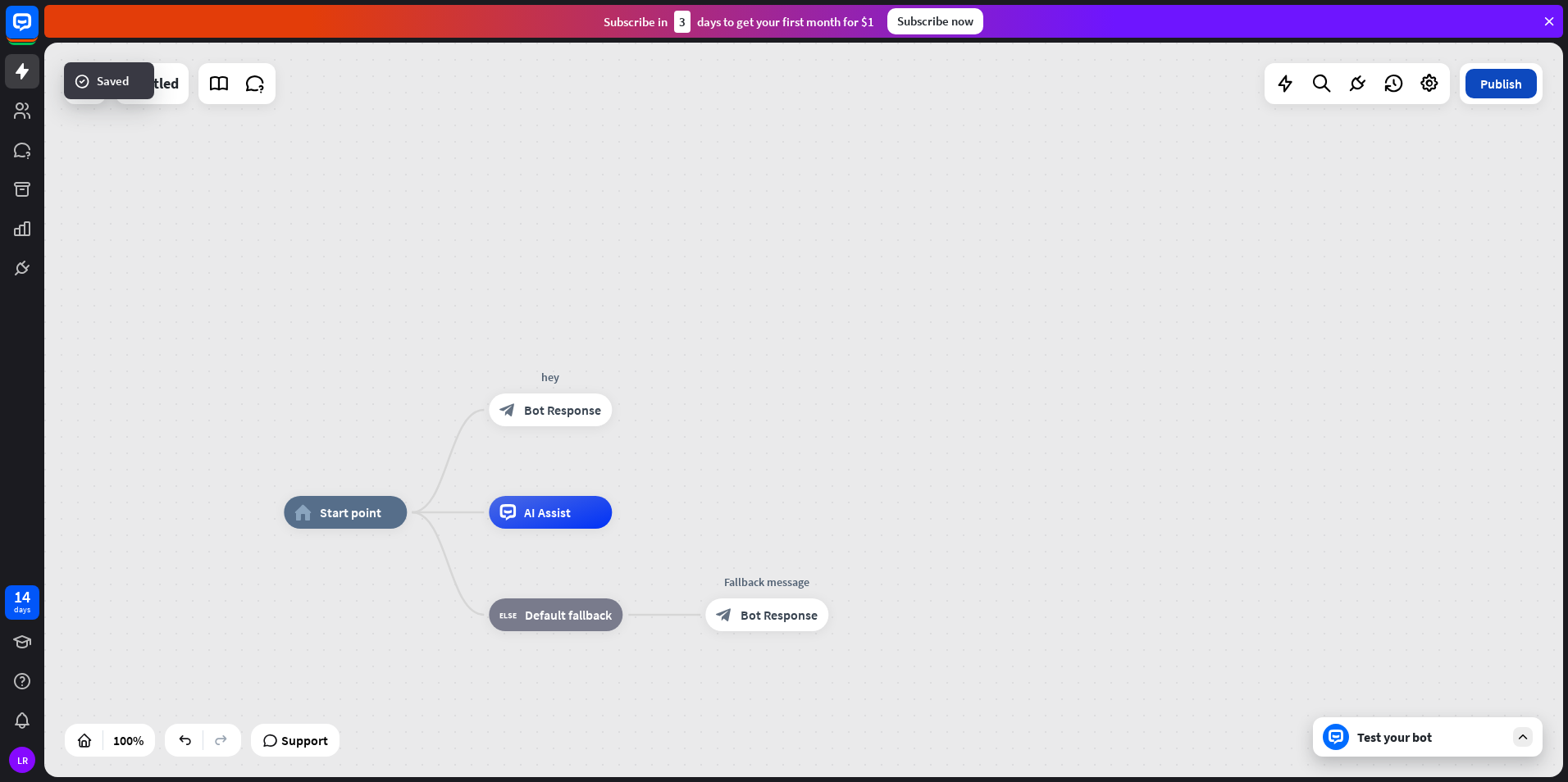
click at [1488, 88] on button "Publish" at bounding box center [1501, 83] width 71 height 29
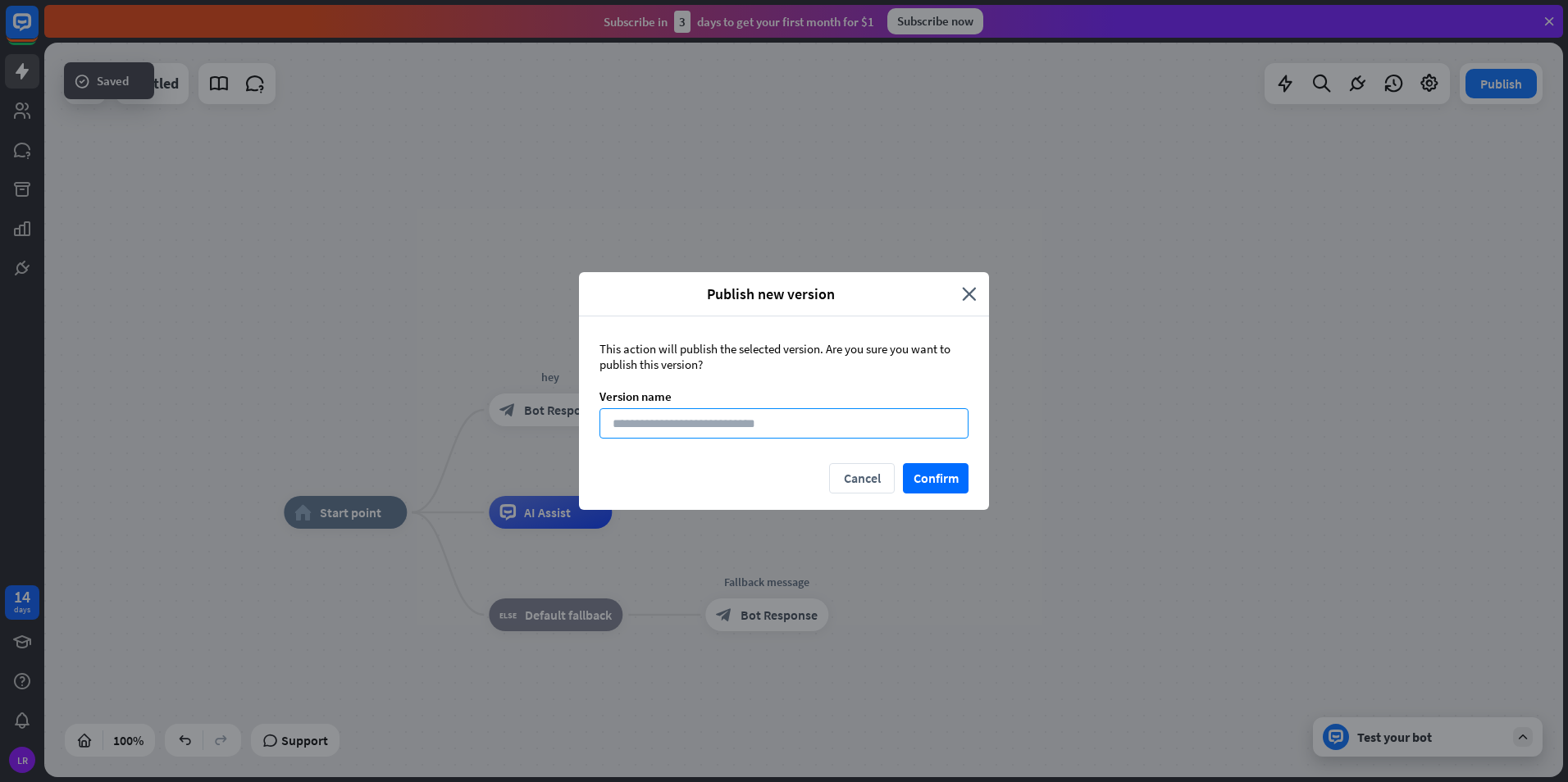
click at [909, 418] on input at bounding box center [784, 423] width 369 height 30
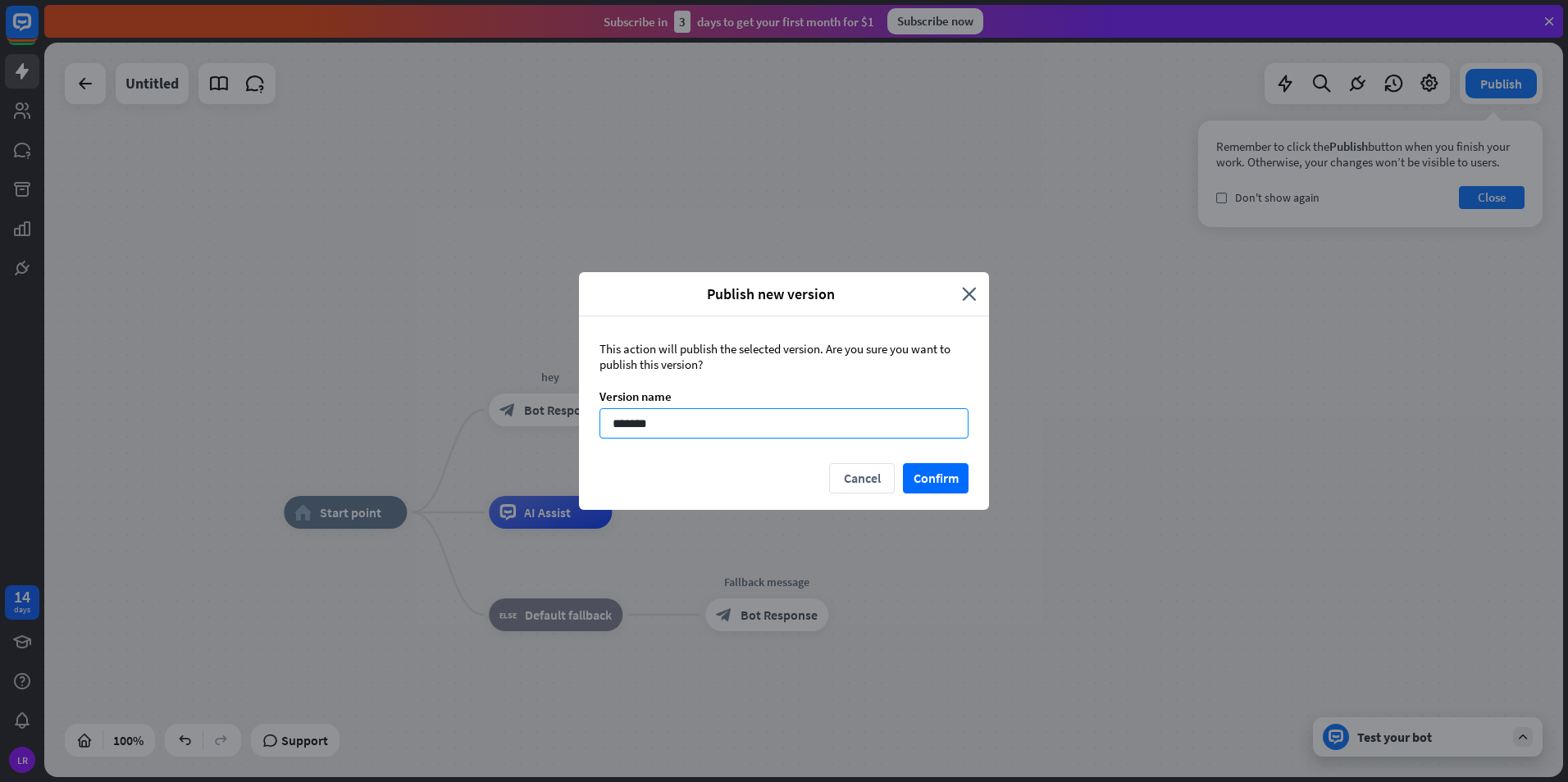
type input "********"
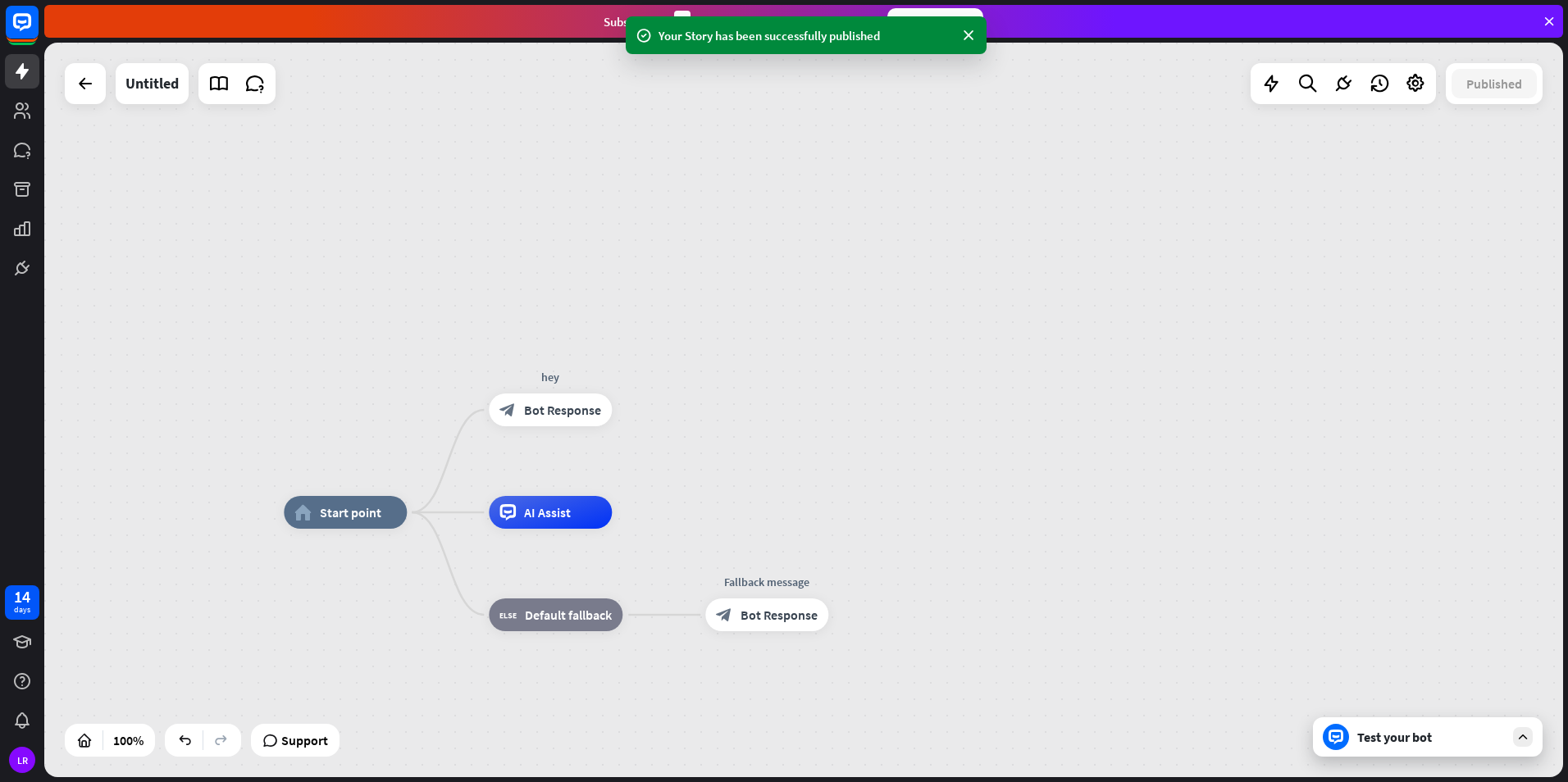
click at [768, 43] on div "Your Story has been successfully published" at bounding box center [807, 36] width 295 height 17
